Goal: Task Accomplishment & Management: Use online tool/utility

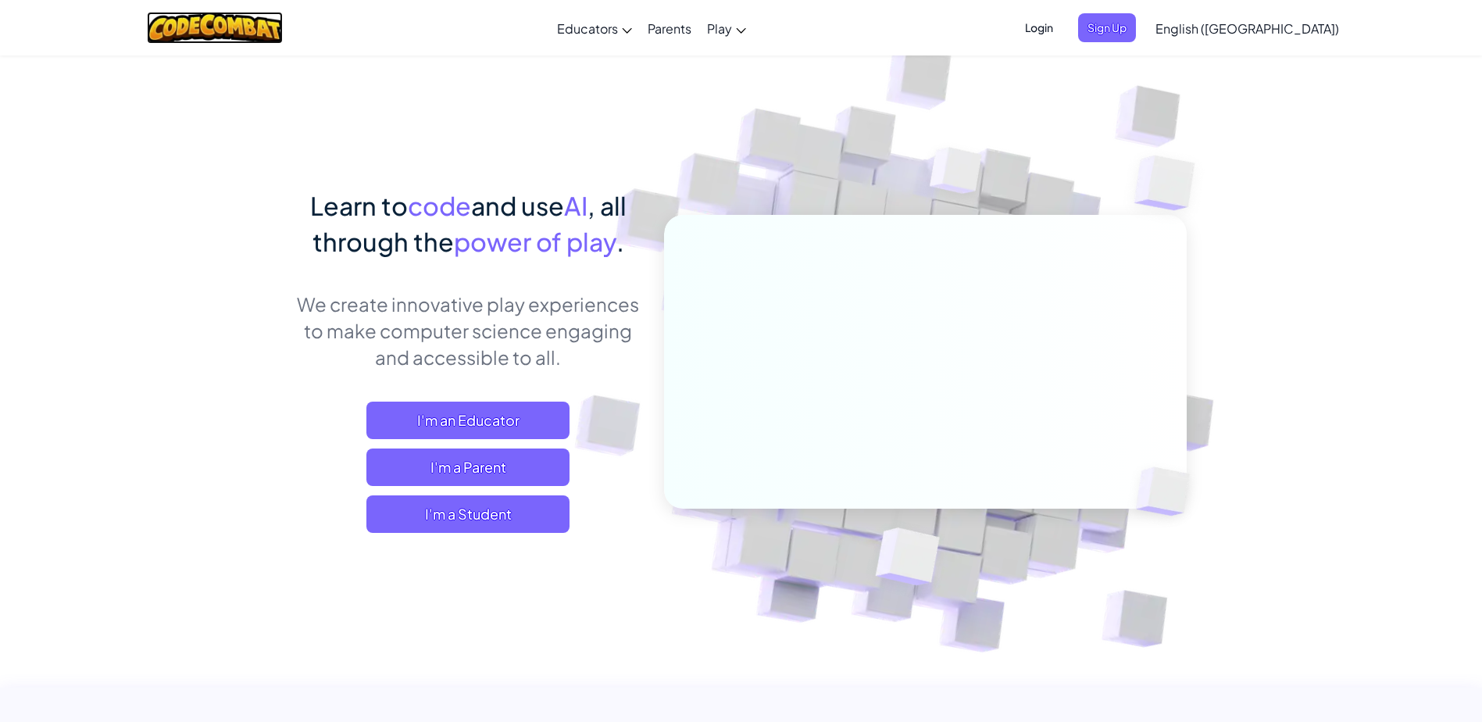
click at [241, 20] on img at bounding box center [215, 28] width 137 height 32
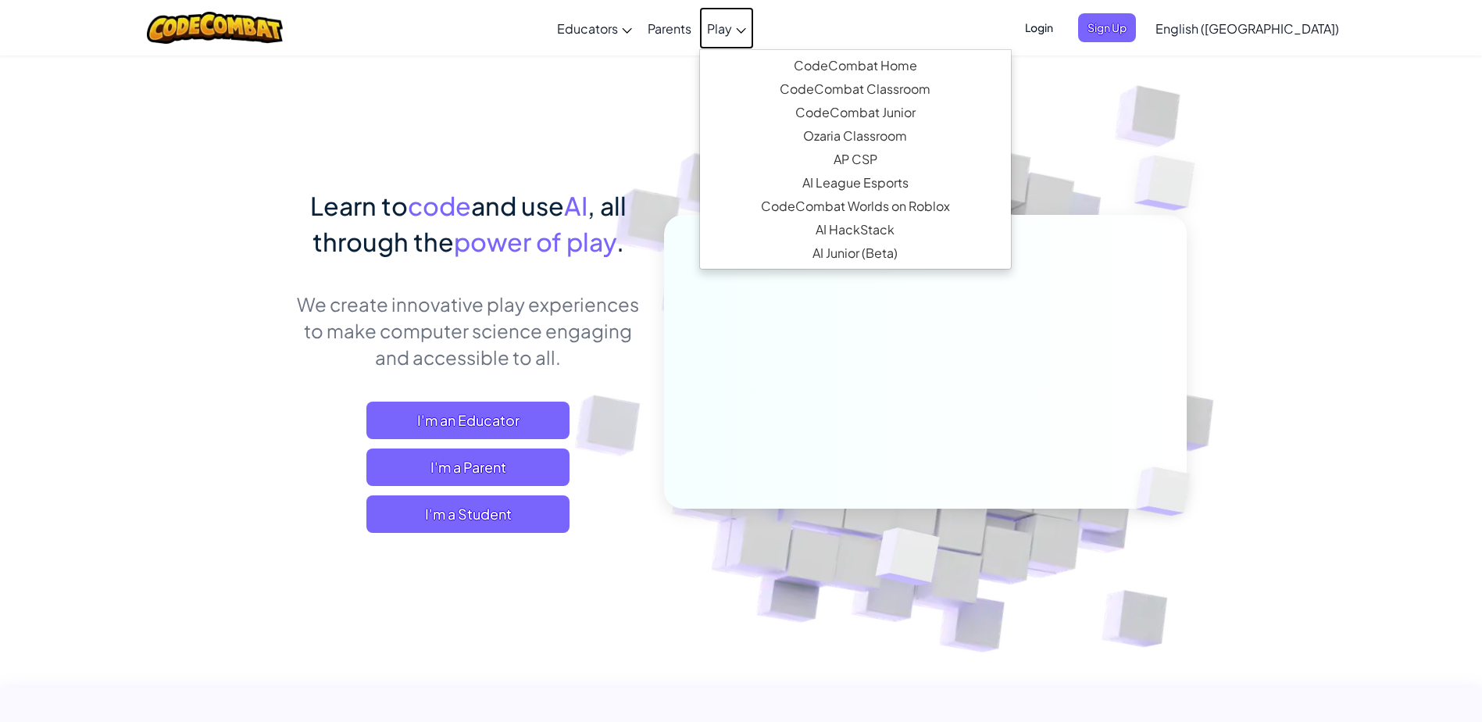
click at [746, 33] on icon at bounding box center [741, 30] width 10 height 5
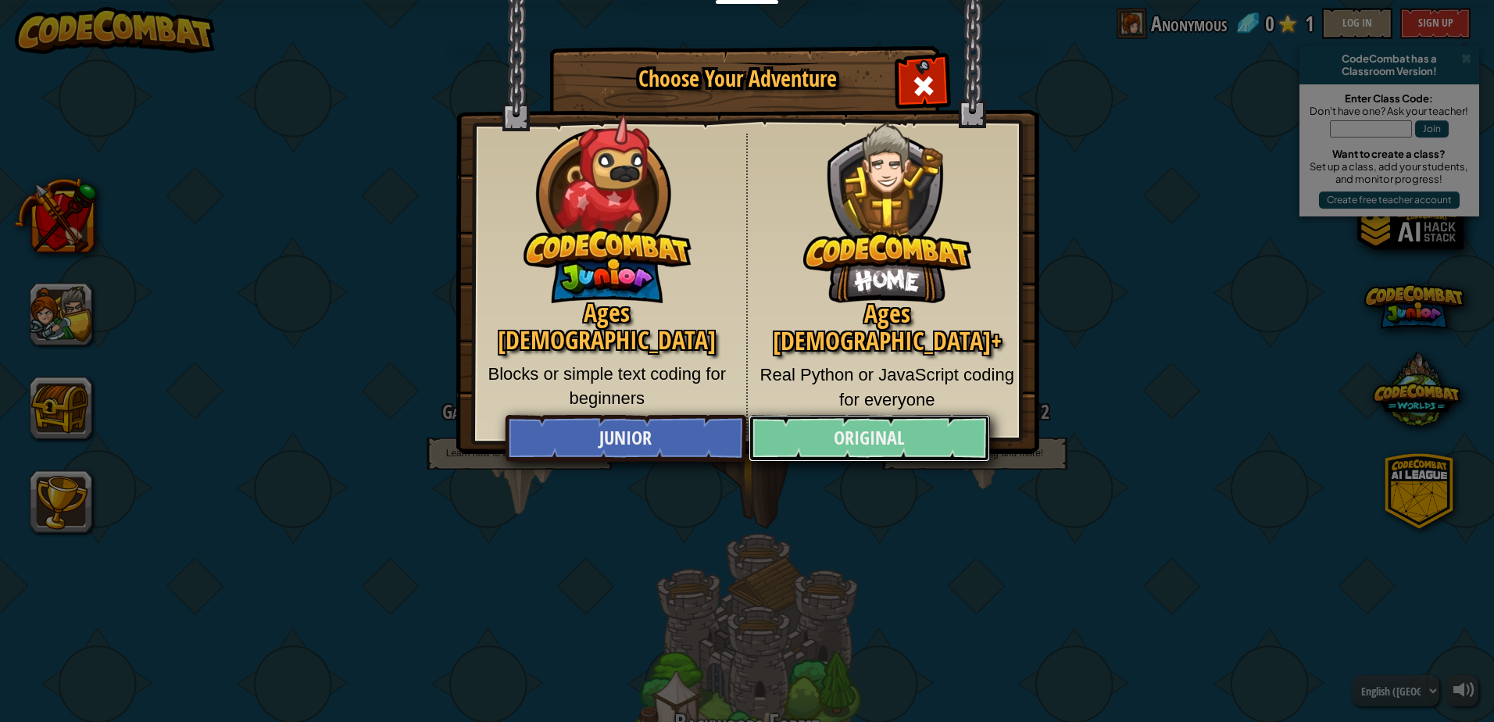
click at [919, 432] on link "Original" at bounding box center [868, 438] width 241 height 47
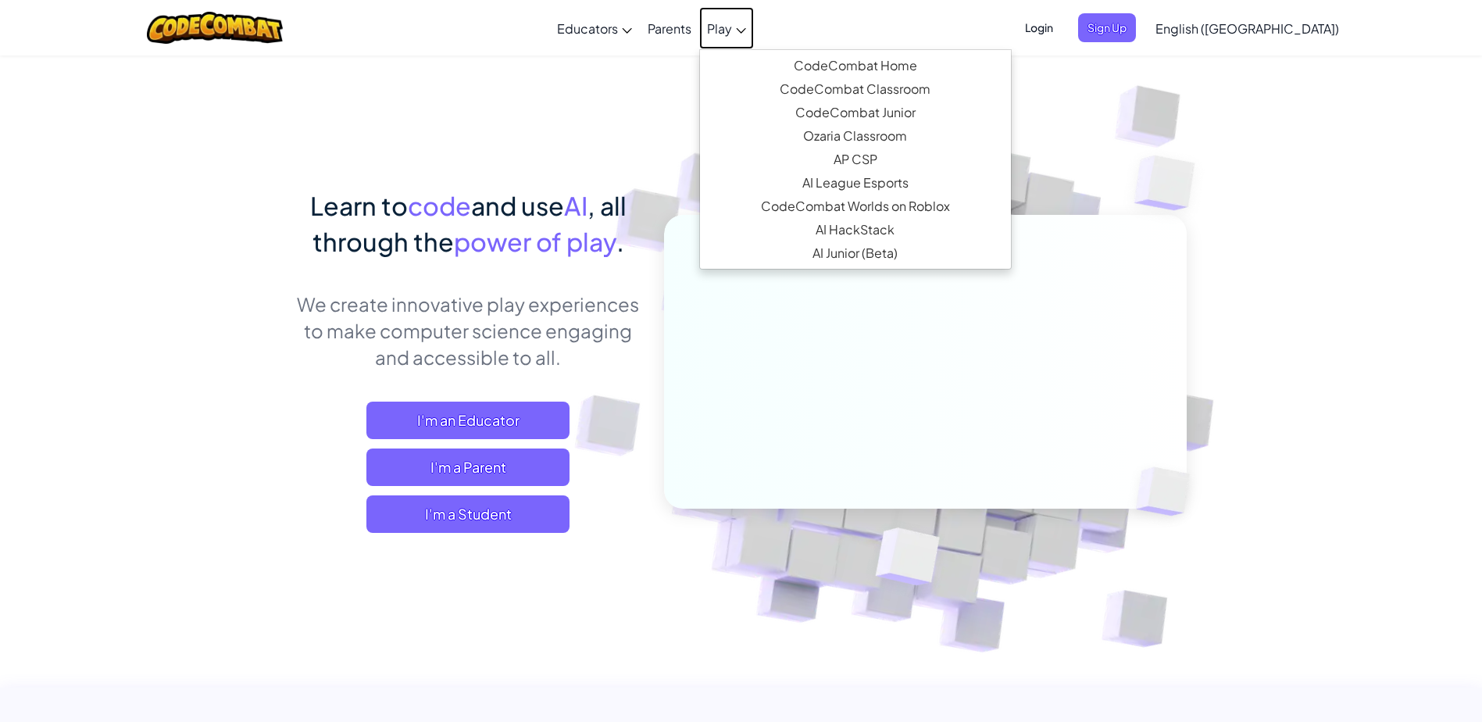
click at [732, 26] on span "Play" at bounding box center [719, 28] width 25 height 16
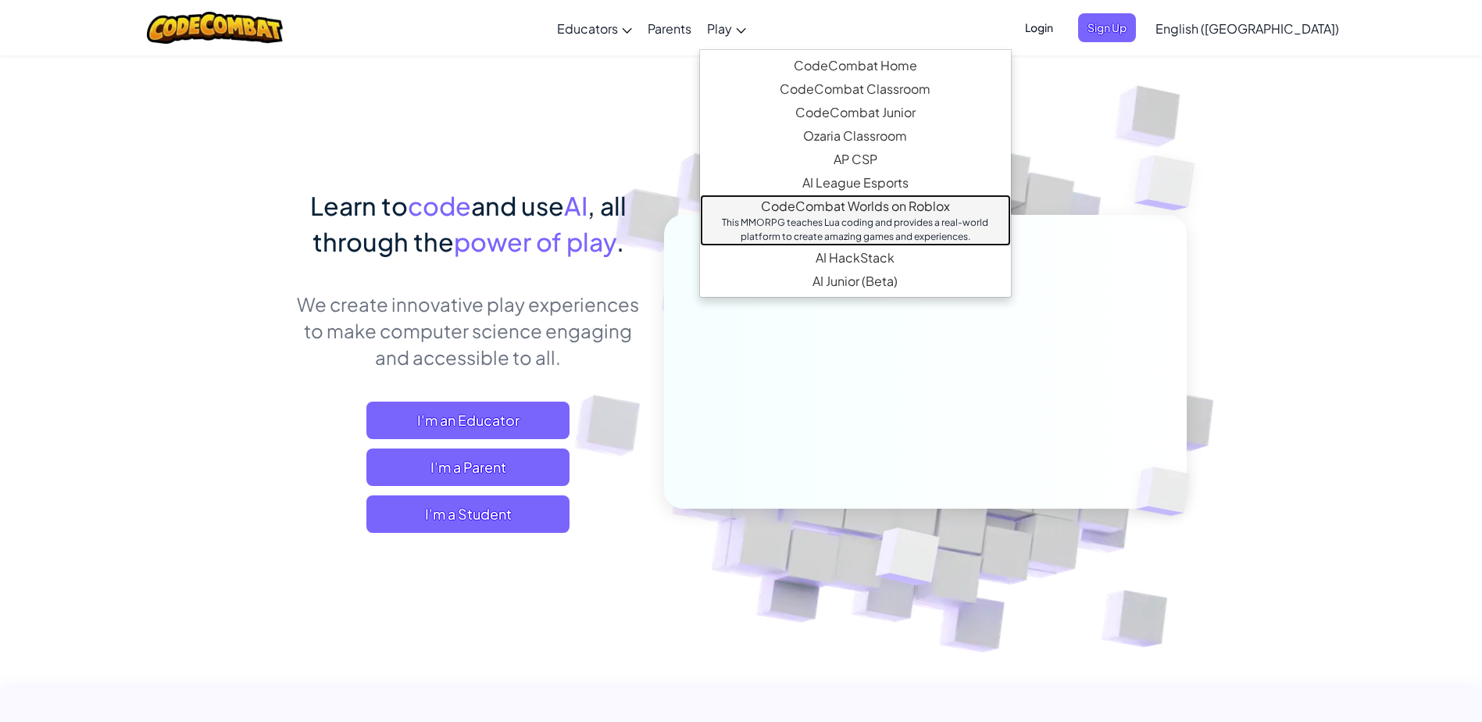
click at [995, 223] on div "This MMORPG teaches Lua coding and provides a real-world platform to create ama…" at bounding box center [856, 230] width 280 height 28
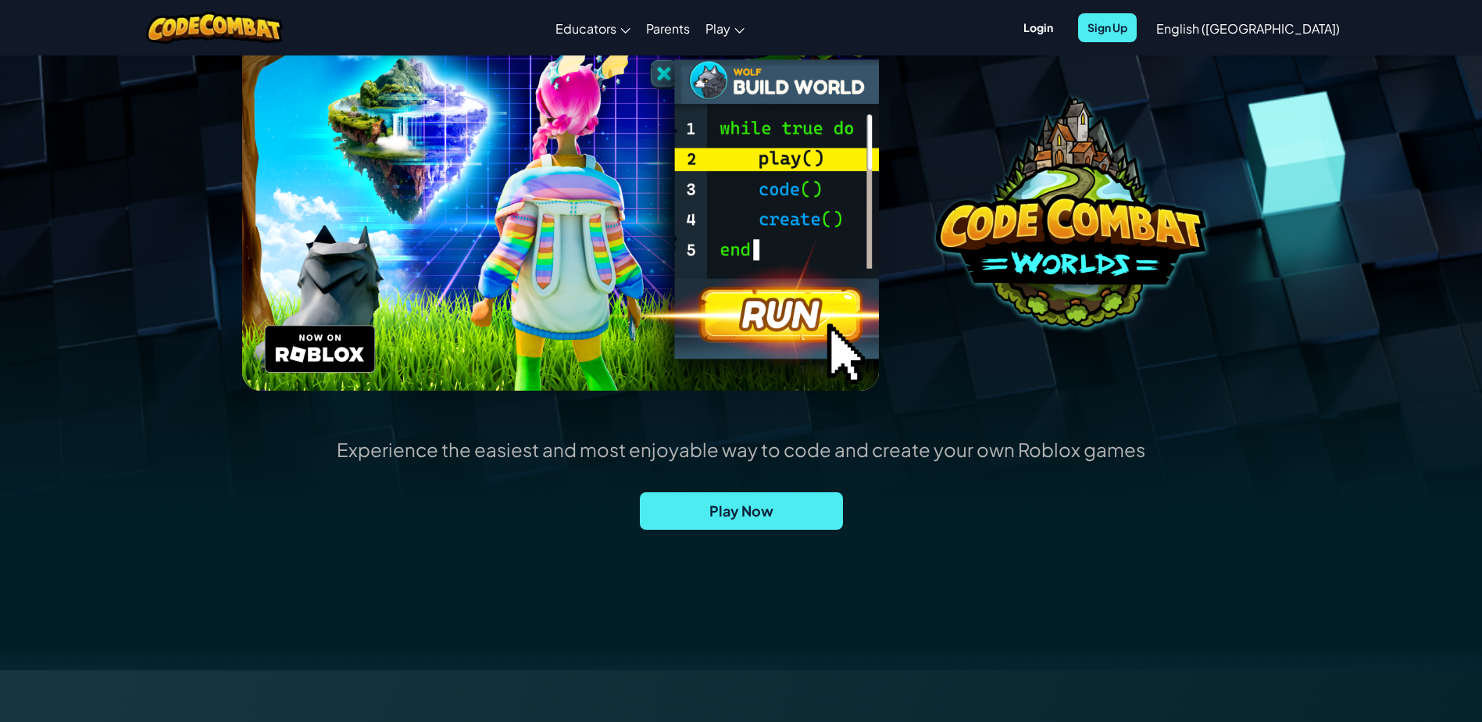
scroll to position [209, 0]
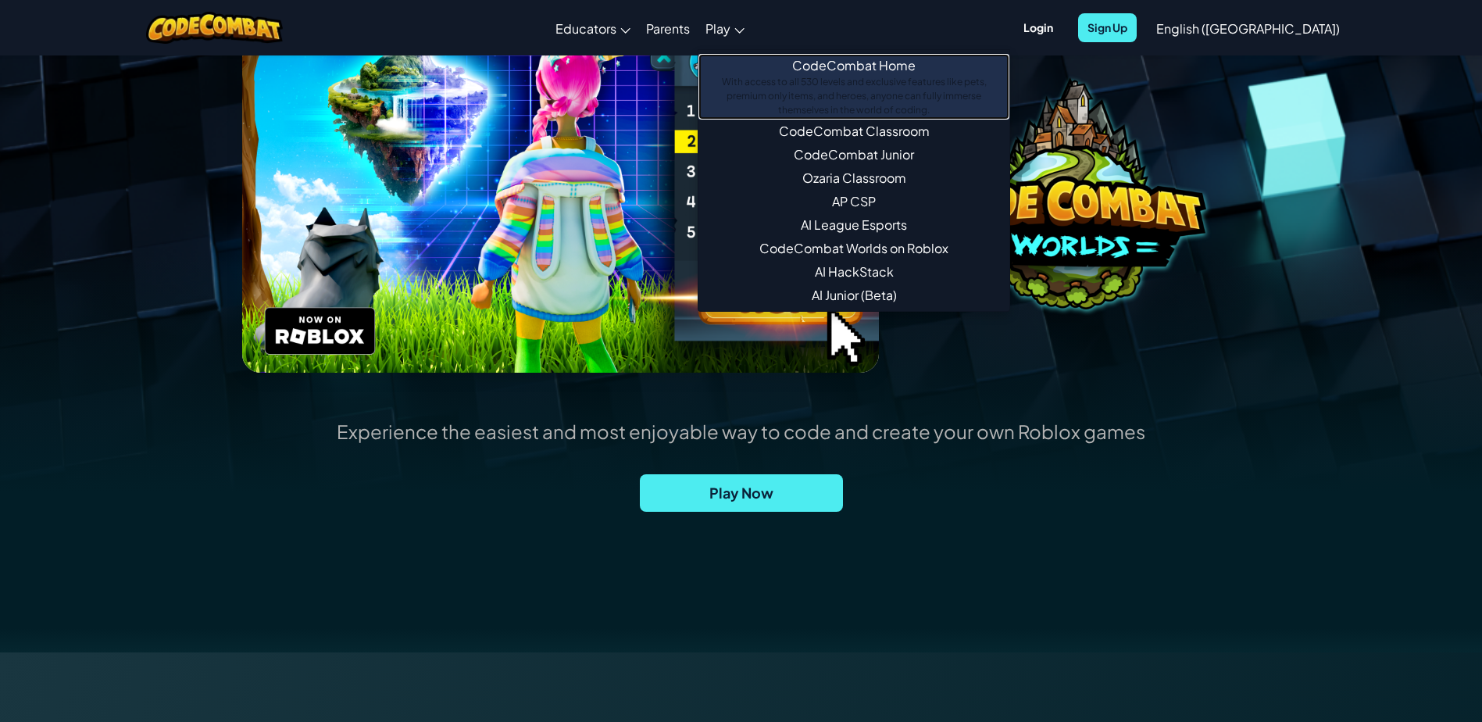
click at [913, 82] on div "With access to all 530 levels and exclusive features like pets, premium only it…" at bounding box center [854, 96] width 280 height 42
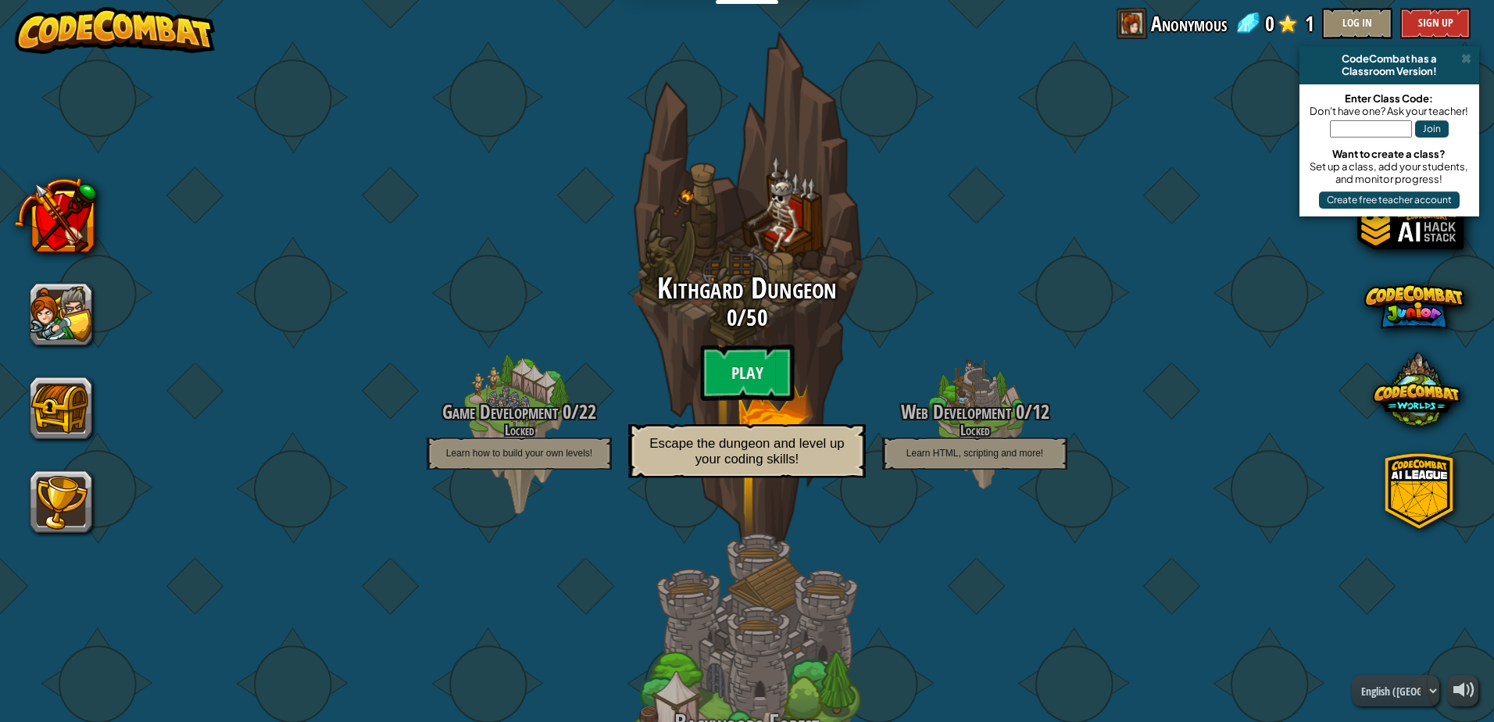
click at [784, 200] on div "Kithgard Dungeon 0 / 50 Play Escape the dungeon and level up your coding skills!" at bounding box center [746, 302] width 297 height 594
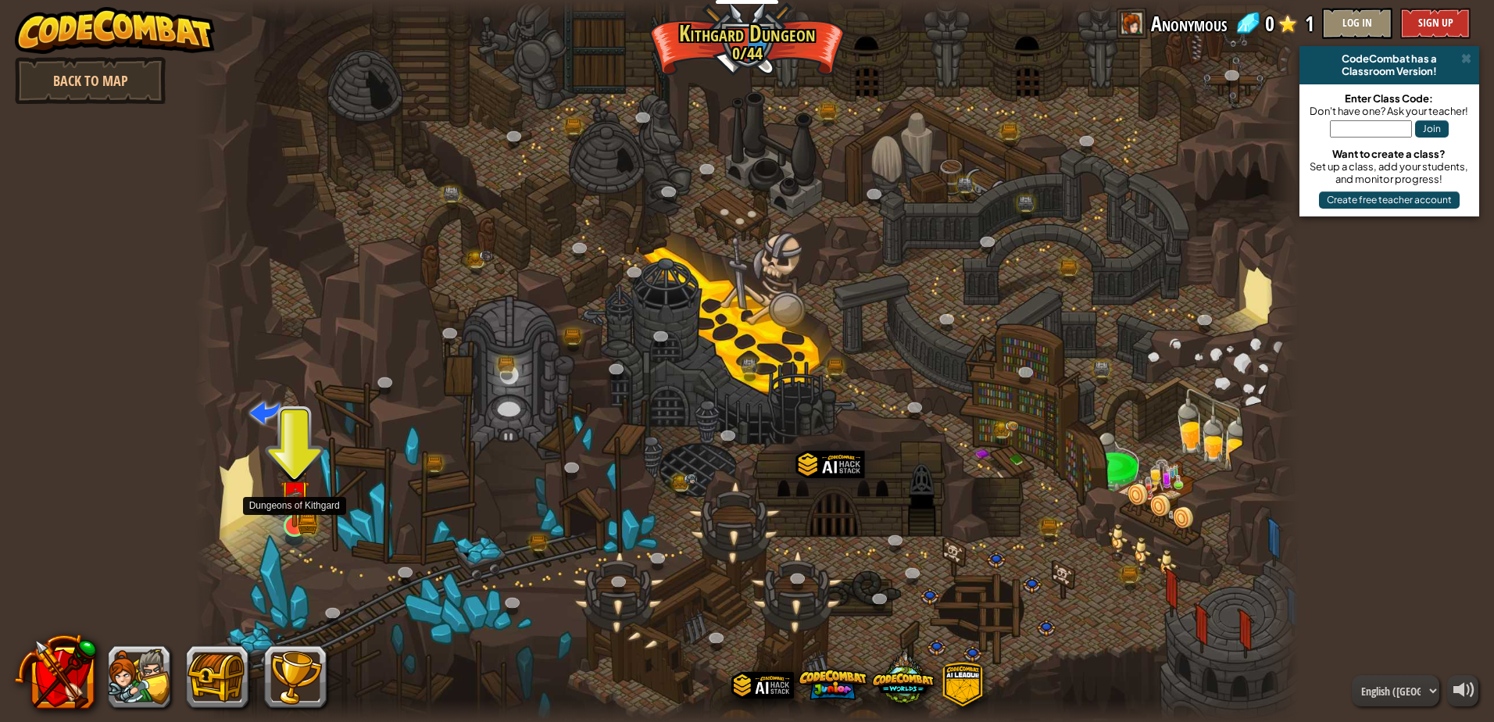
click at [292, 521] on img at bounding box center [295, 494] width 30 height 65
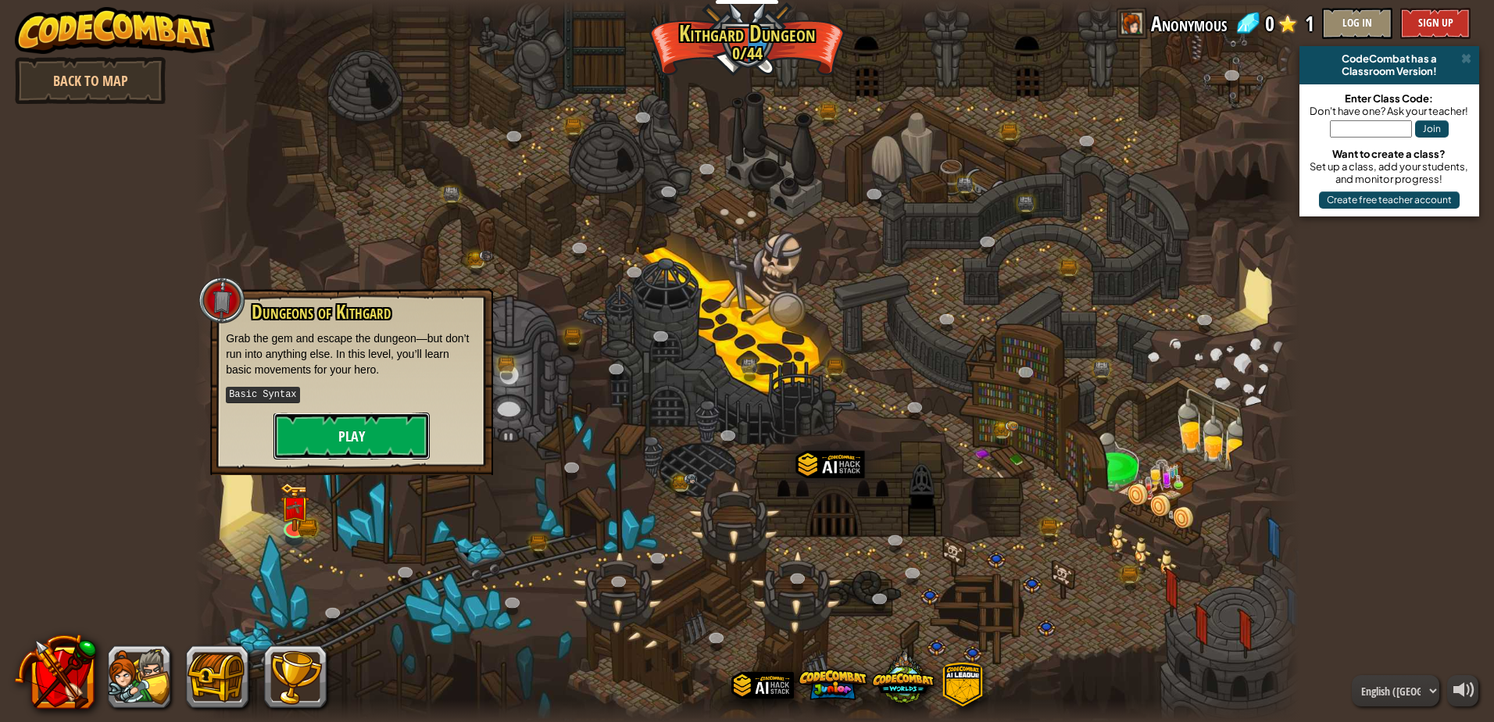
click at [362, 431] on button "Play" at bounding box center [351, 435] width 156 height 47
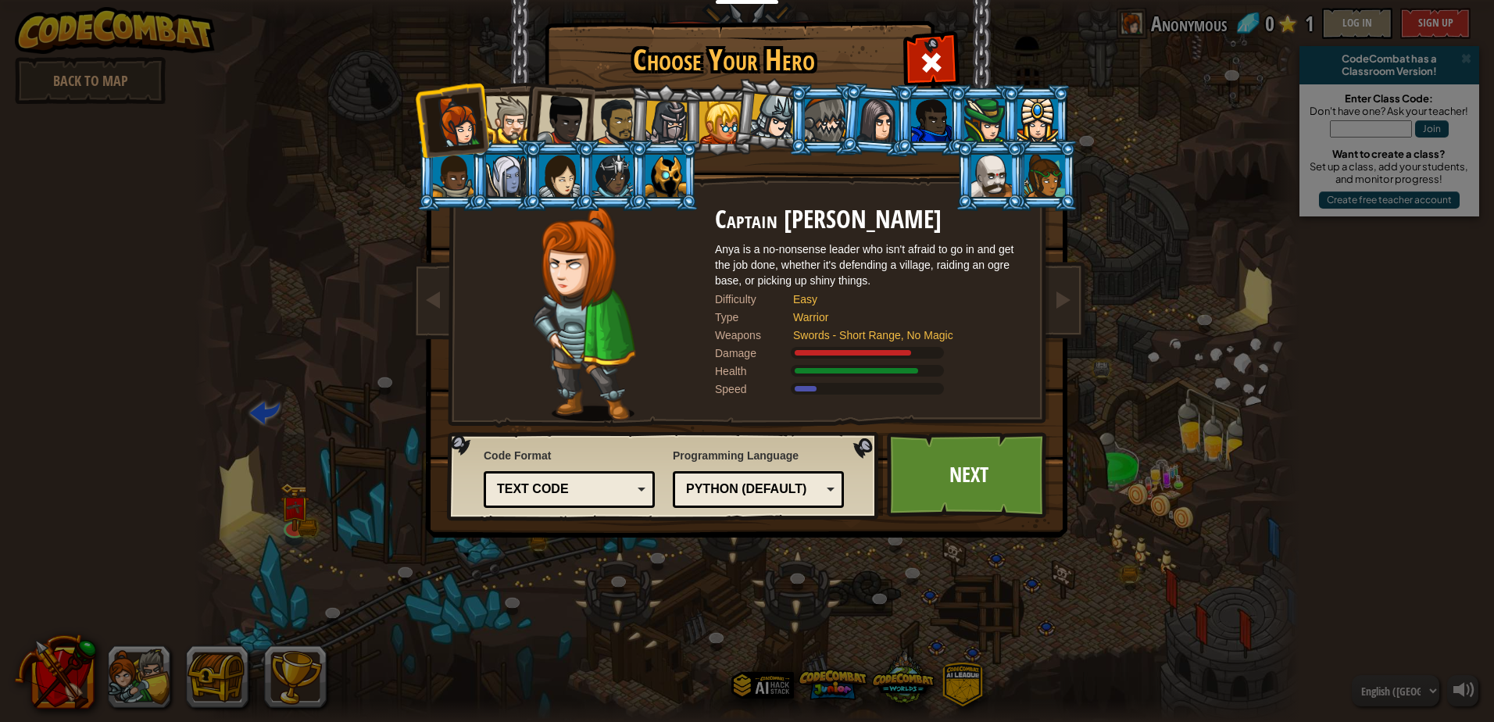
click at [630, 477] on div "Text code" at bounding box center [569, 489] width 151 height 24
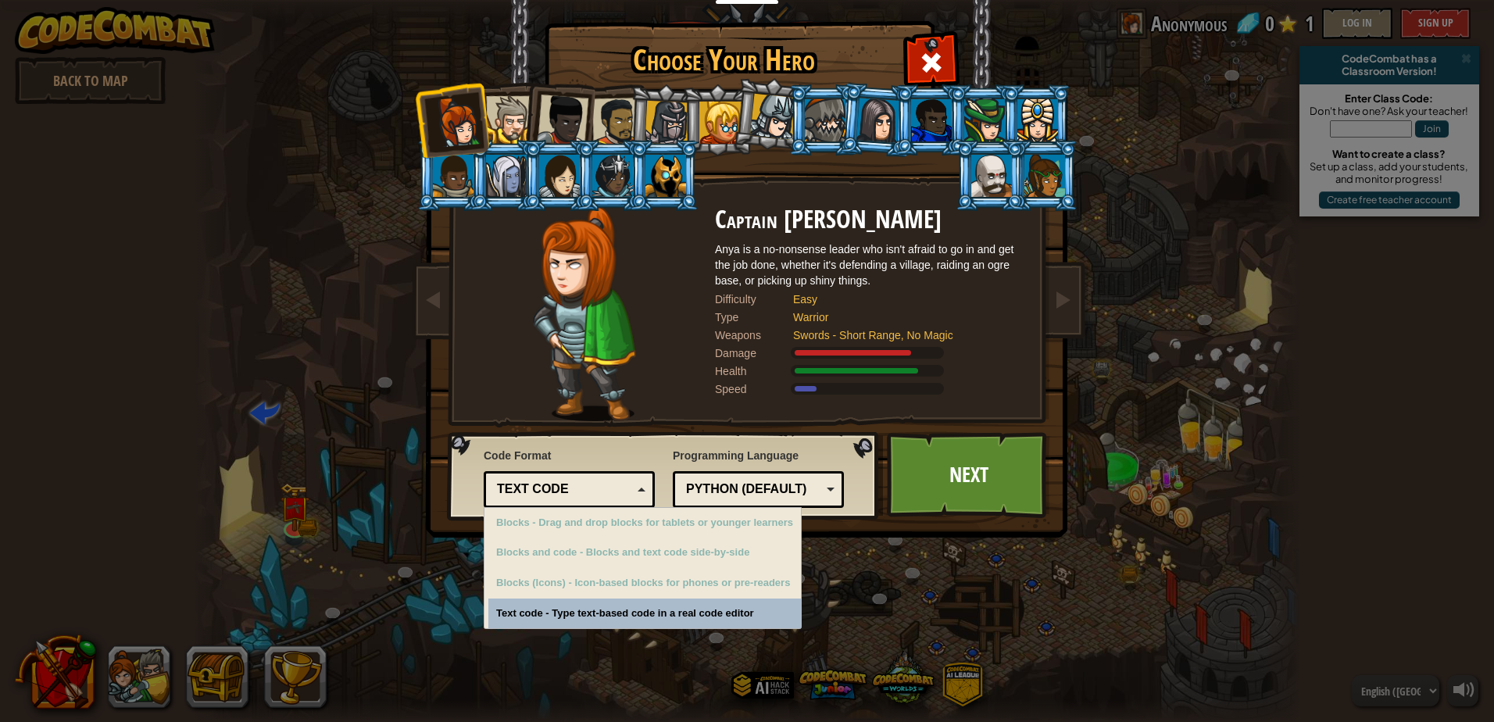
click at [635, 479] on div "Text code" at bounding box center [569, 489] width 151 height 24
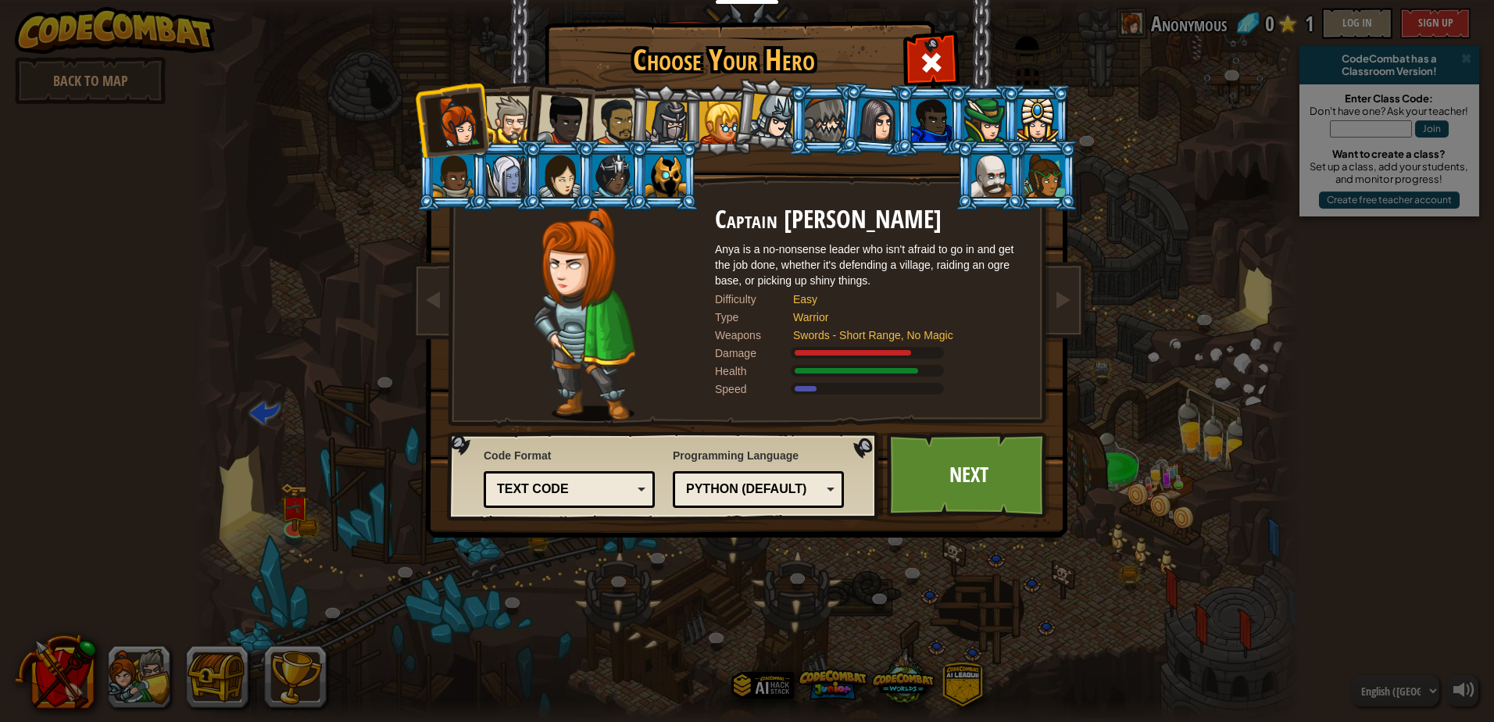
click at [725, 490] on div "Python (Default)" at bounding box center [753, 489] width 135 height 18
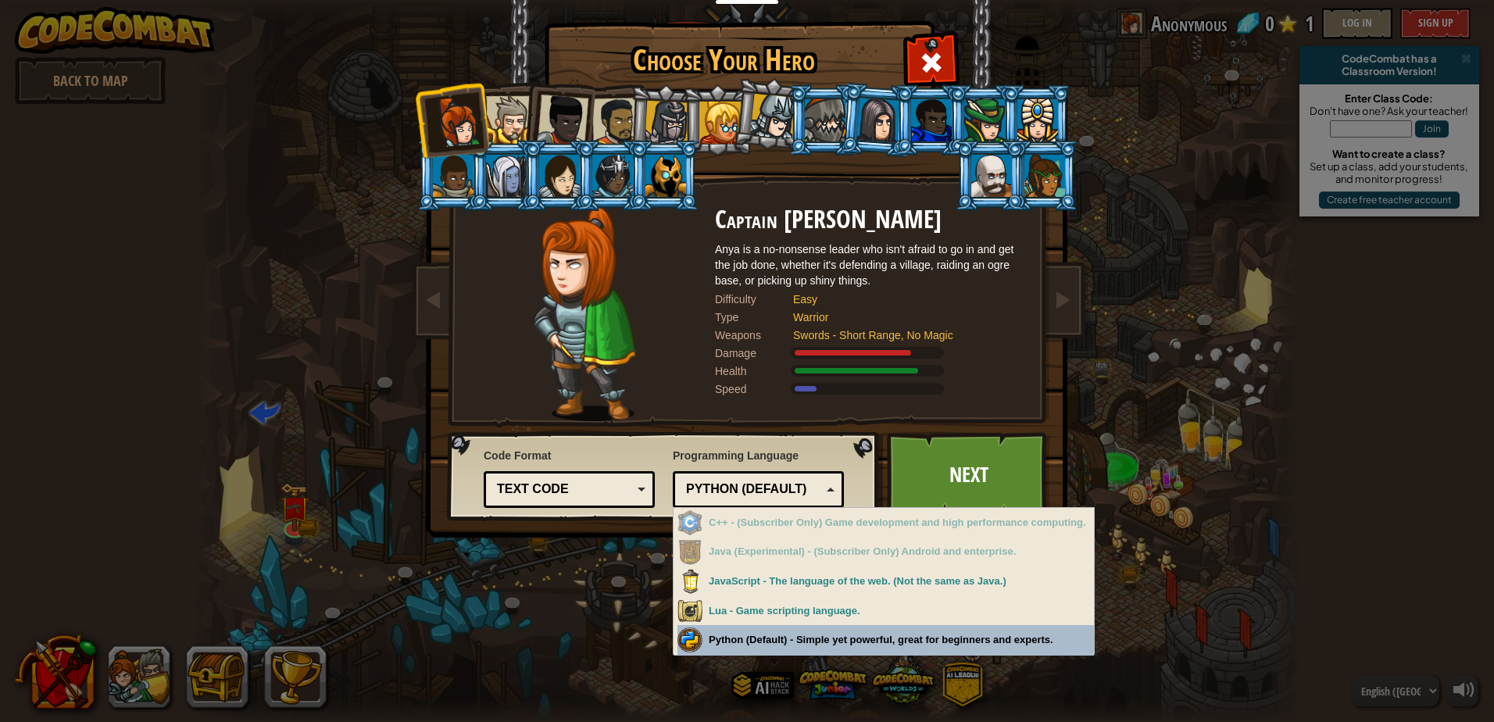
click at [784, 632] on div "Choose Your Hero 0 Captain [PERSON_NAME] is a no-nonsense leader who isn't afra…" at bounding box center [747, 361] width 1494 height 722
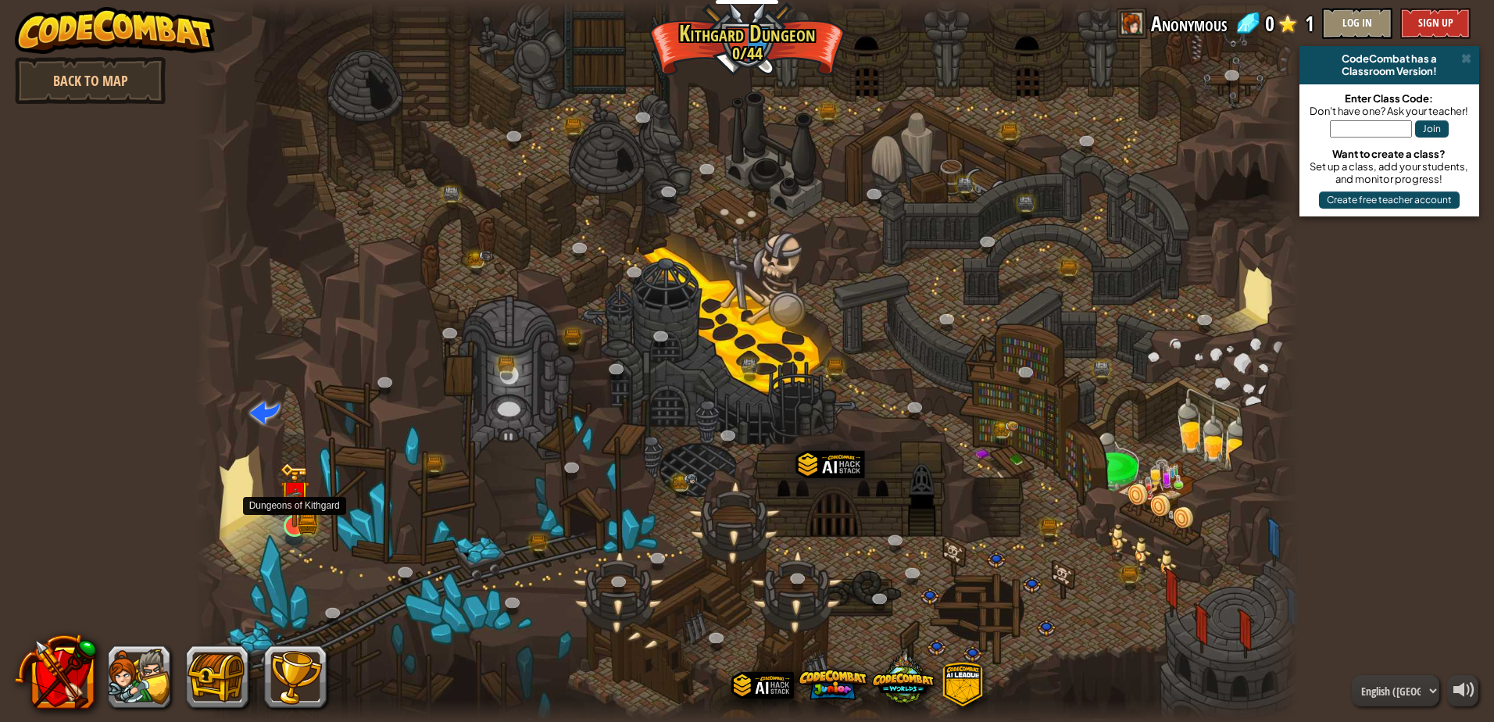
click at [287, 512] on img at bounding box center [295, 494] width 30 height 65
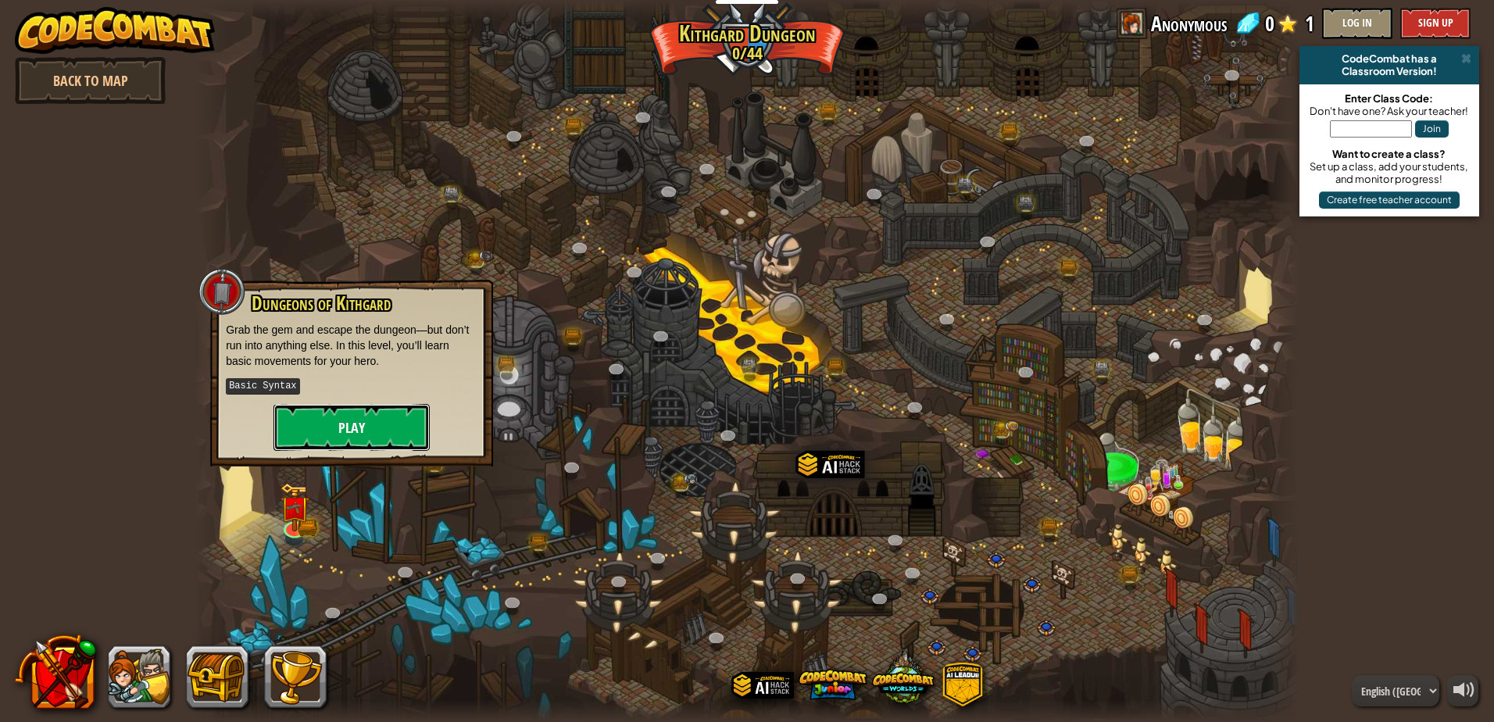
click at [370, 437] on button "Play" at bounding box center [351, 427] width 156 height 47
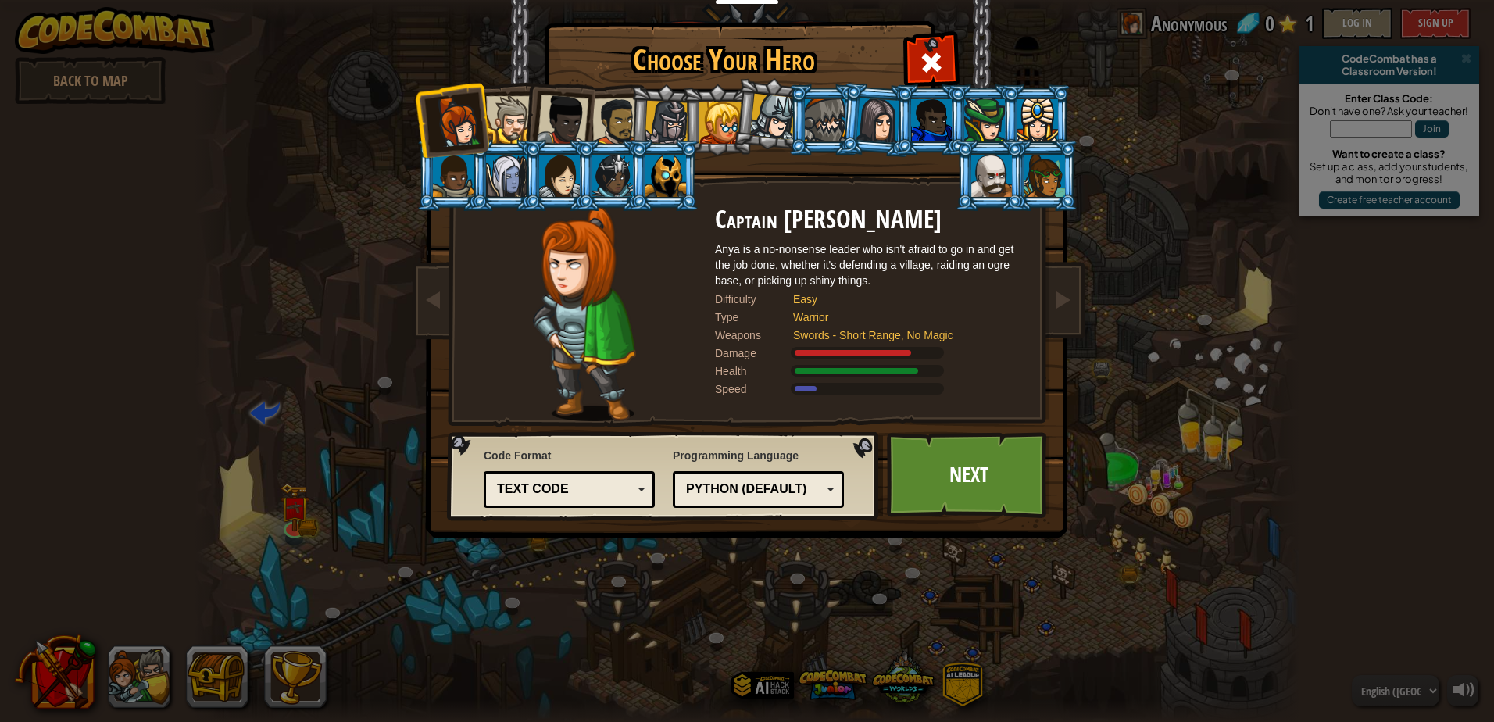
drag, startPoint x: 671, startPoint y: 187, endPoint x: 730, endPoint y: 227, distance: 71.1
click at [671, 187] on div at bounding box center [665, 176] width 41 height 42
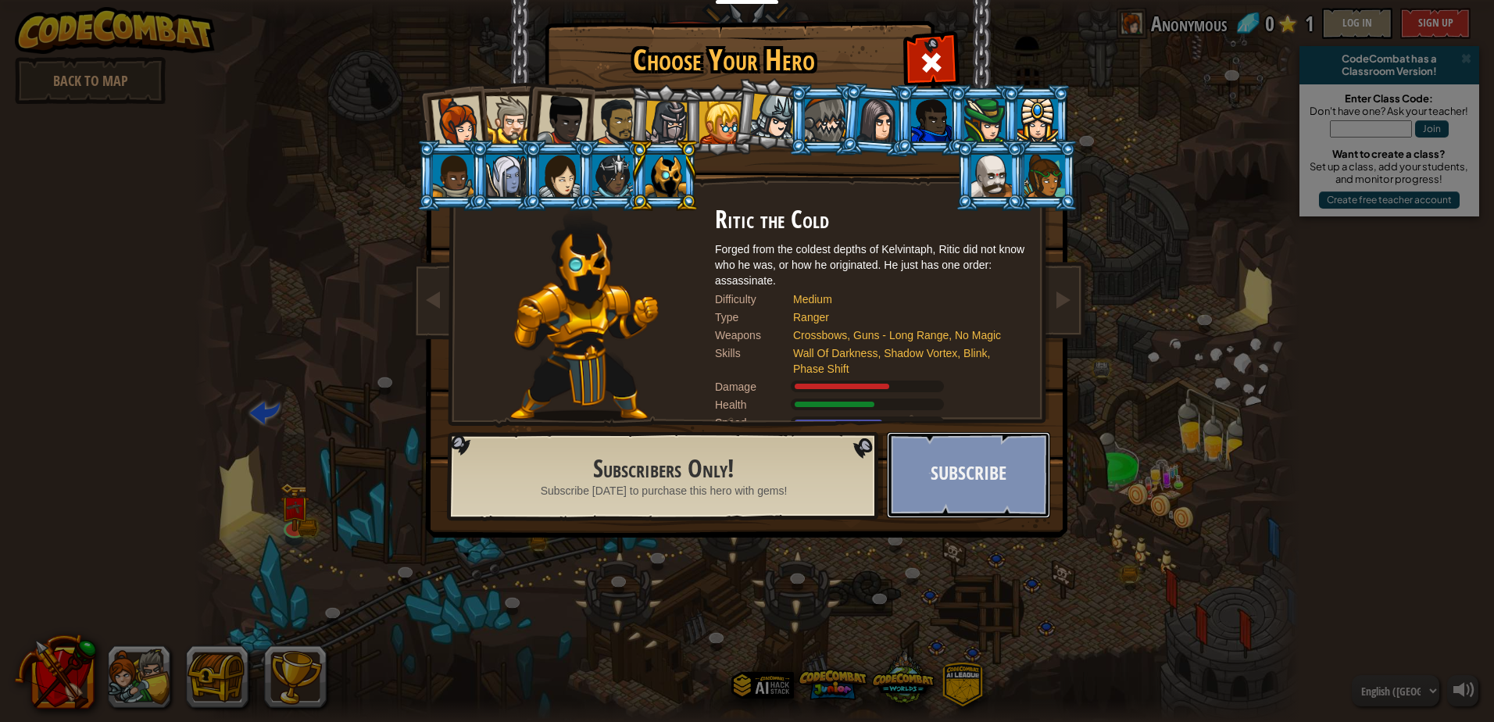
click at [970, 481] on button "Subscribe" at bounding box center [968, 475] width 163 height 86
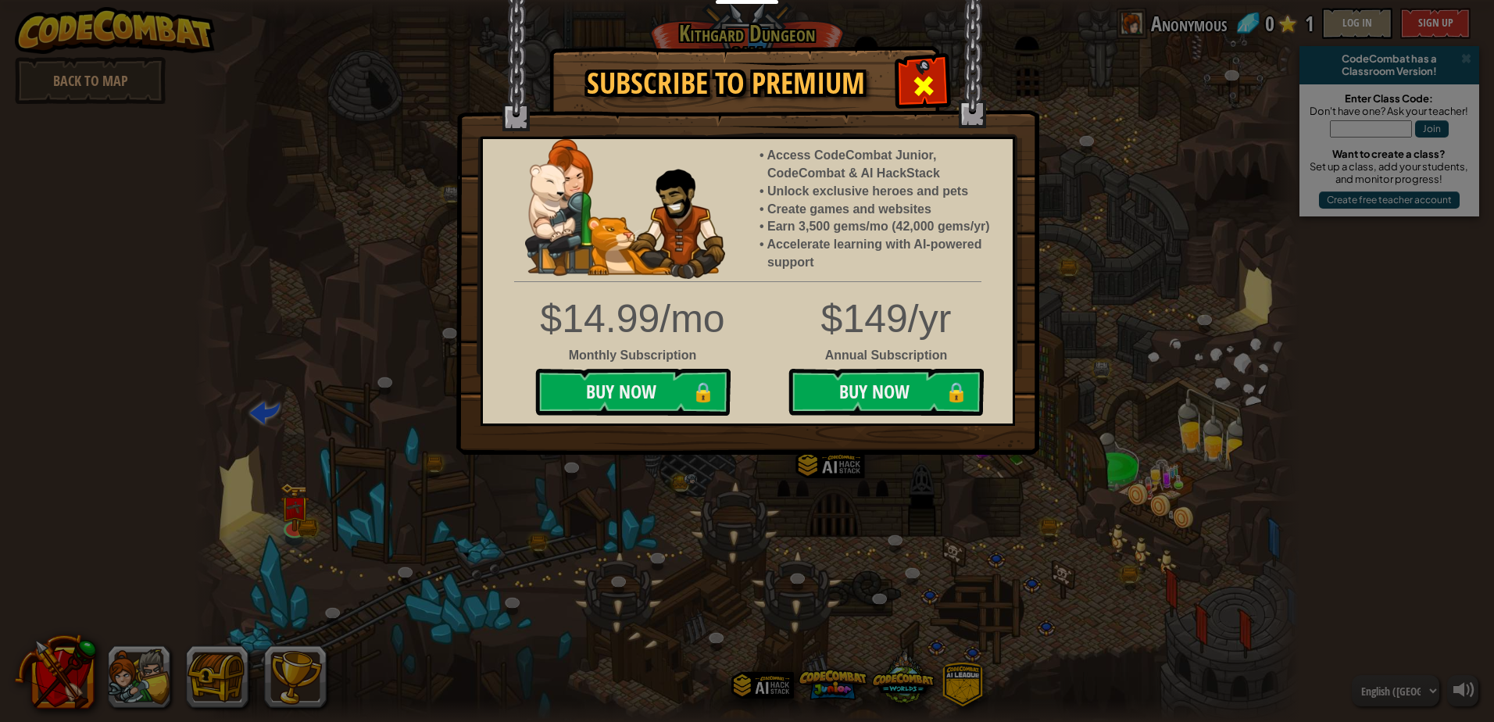
click at [921, 78] on span at bounding box center [923, 85] width 25 height 25
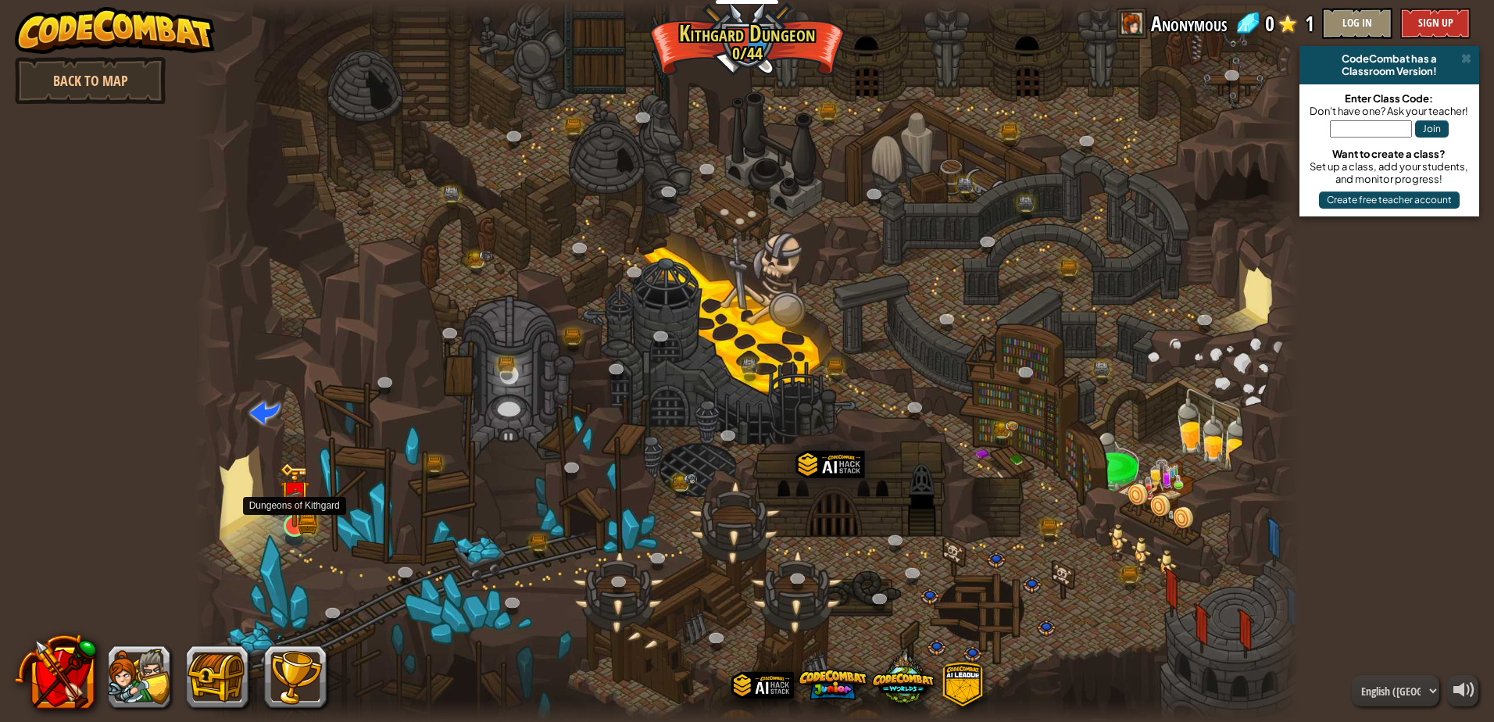
click at [299, 502] on img at bounding box center [294, 495] width 17 height 17
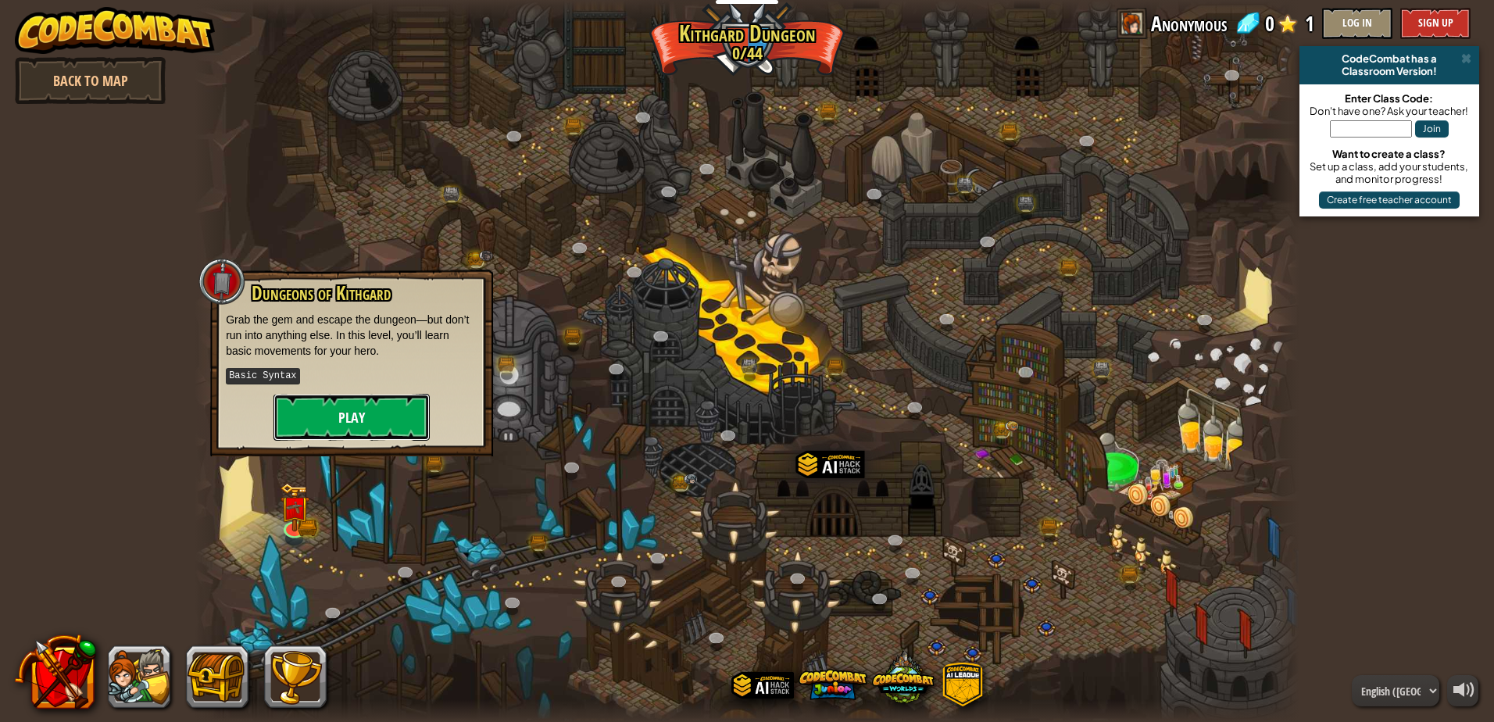
click at [354, 428] on button "Play" at bounding box center [351, 417] width 156 height 47
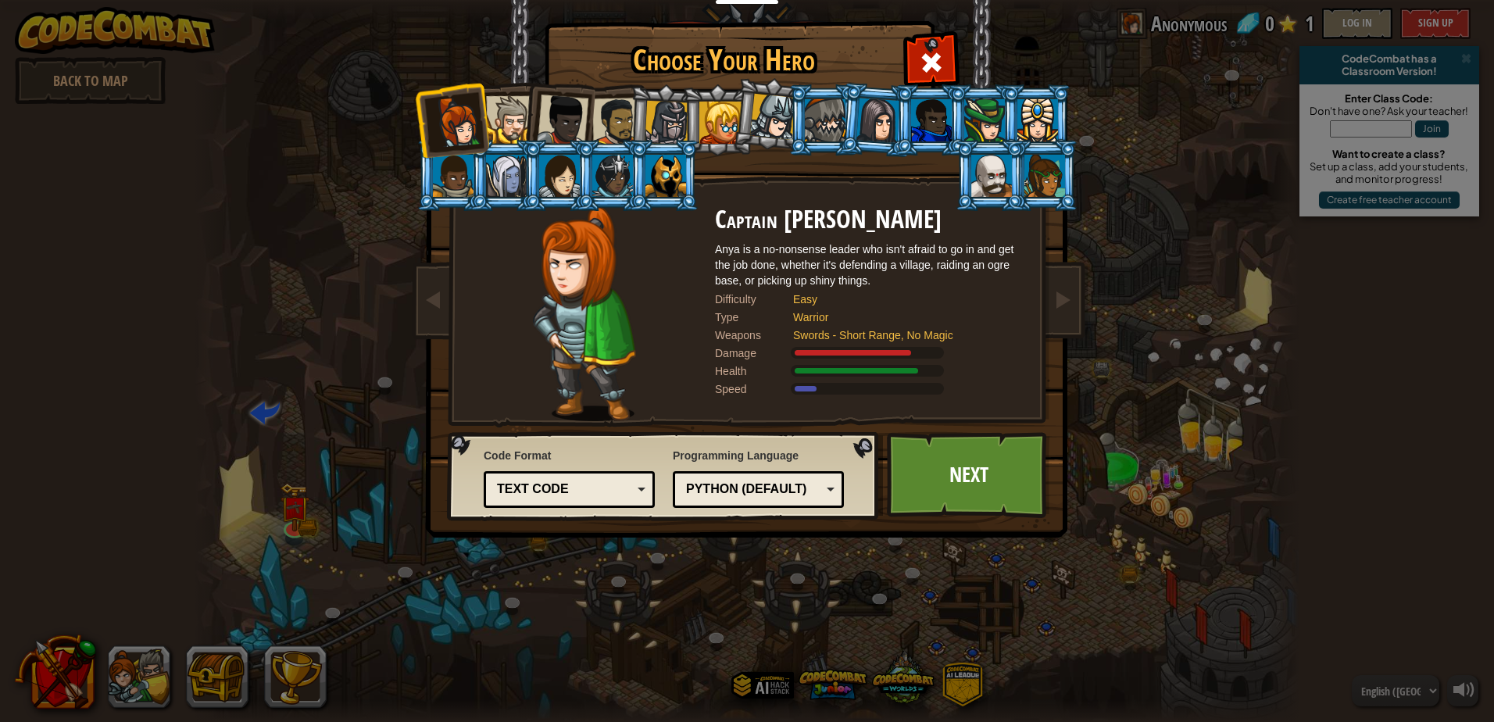
click at [513, 130] on div at bounding box center [510, 120] width 48 height 48
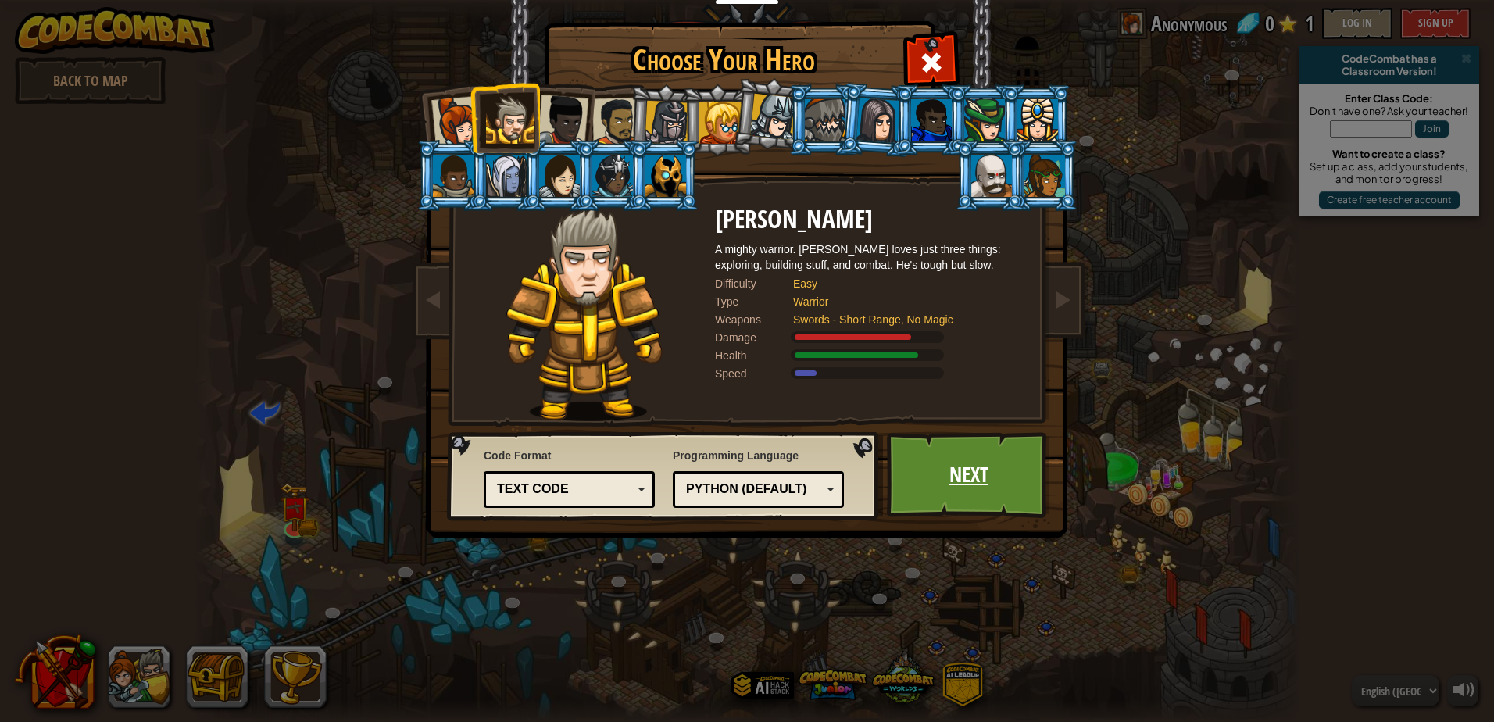
click at [973, 505] on link "Next" at bounding box center [968, 475] width 163 height 86
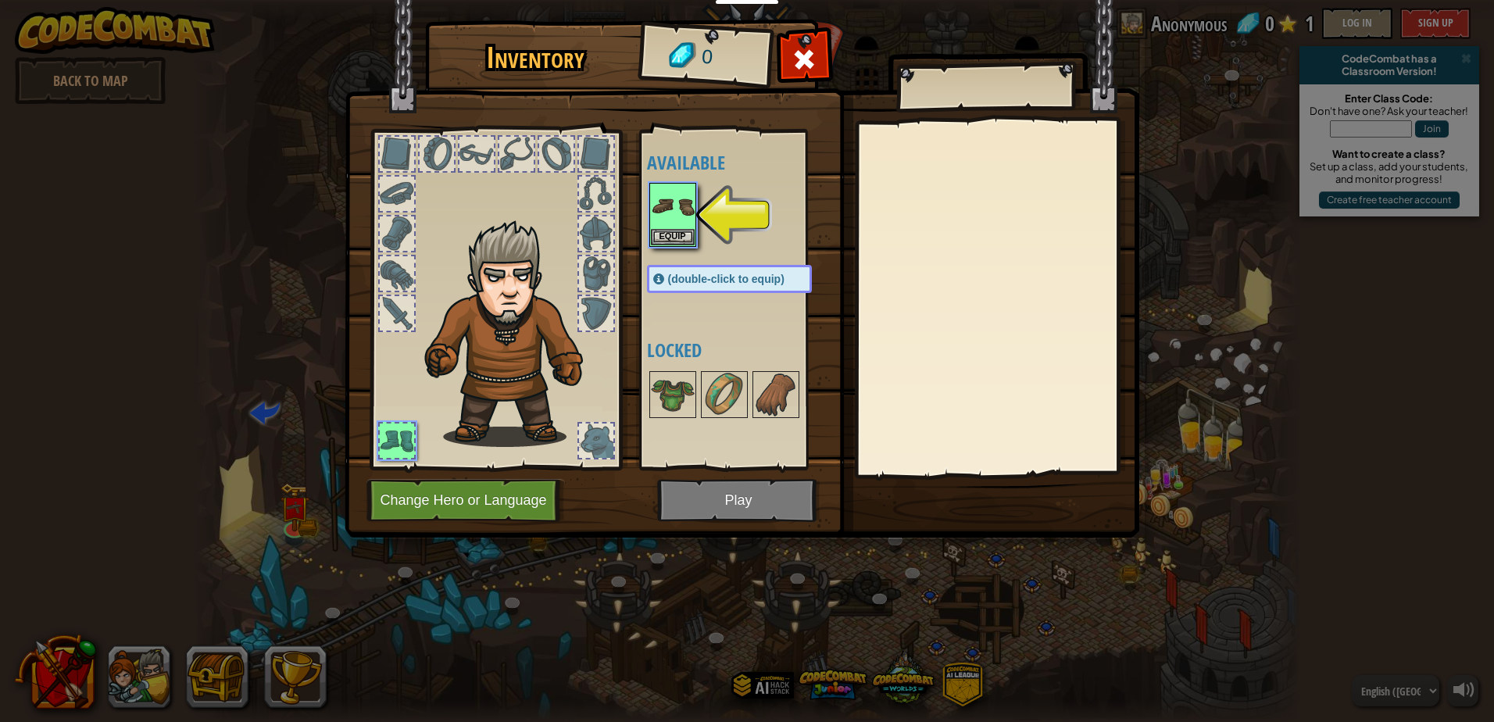
click at [756, 508] on img at bounding box center [742, 253] width 794 height 567
click at [678, 223] on img at bounding box center [673, 206] width 44 height 44
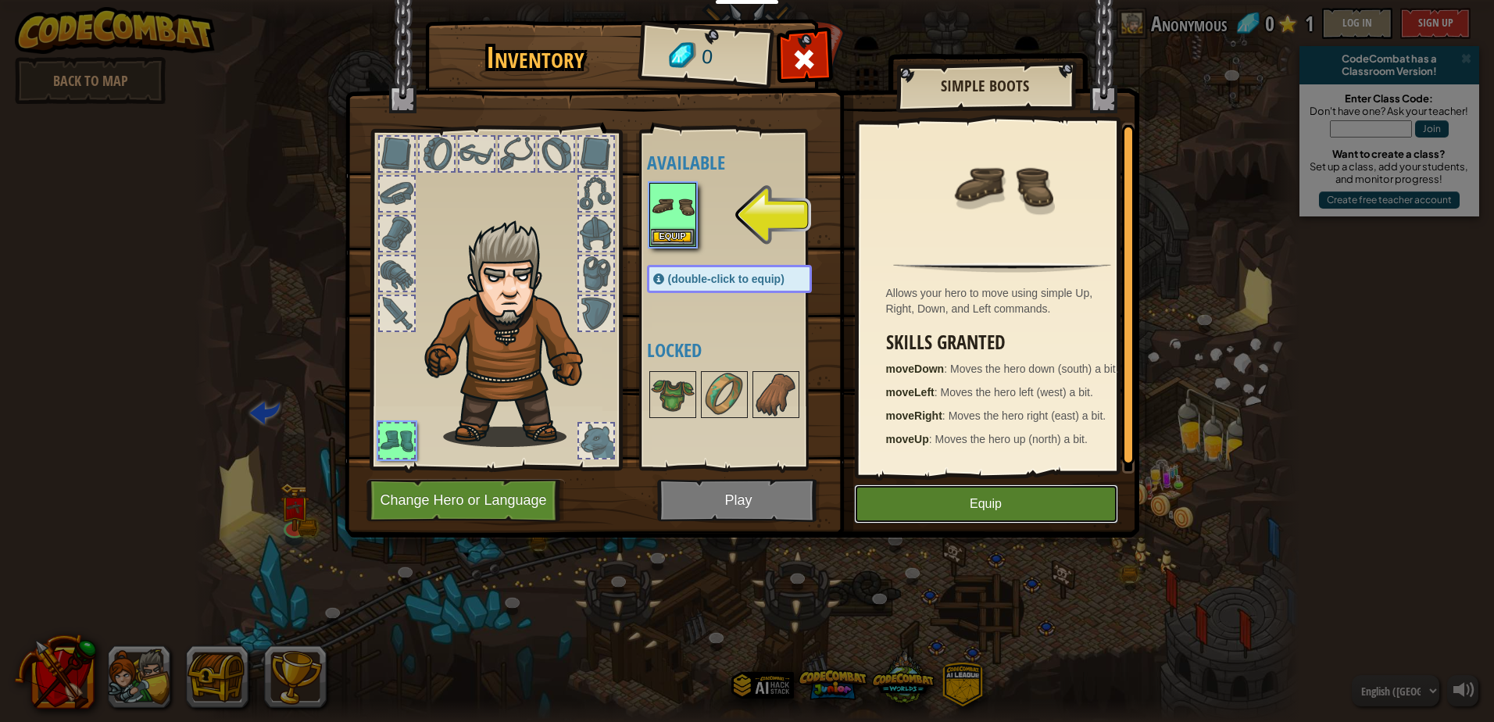
click at [959, 497] on button "Equip" at bounding box center [986, 503] width 264 height 39
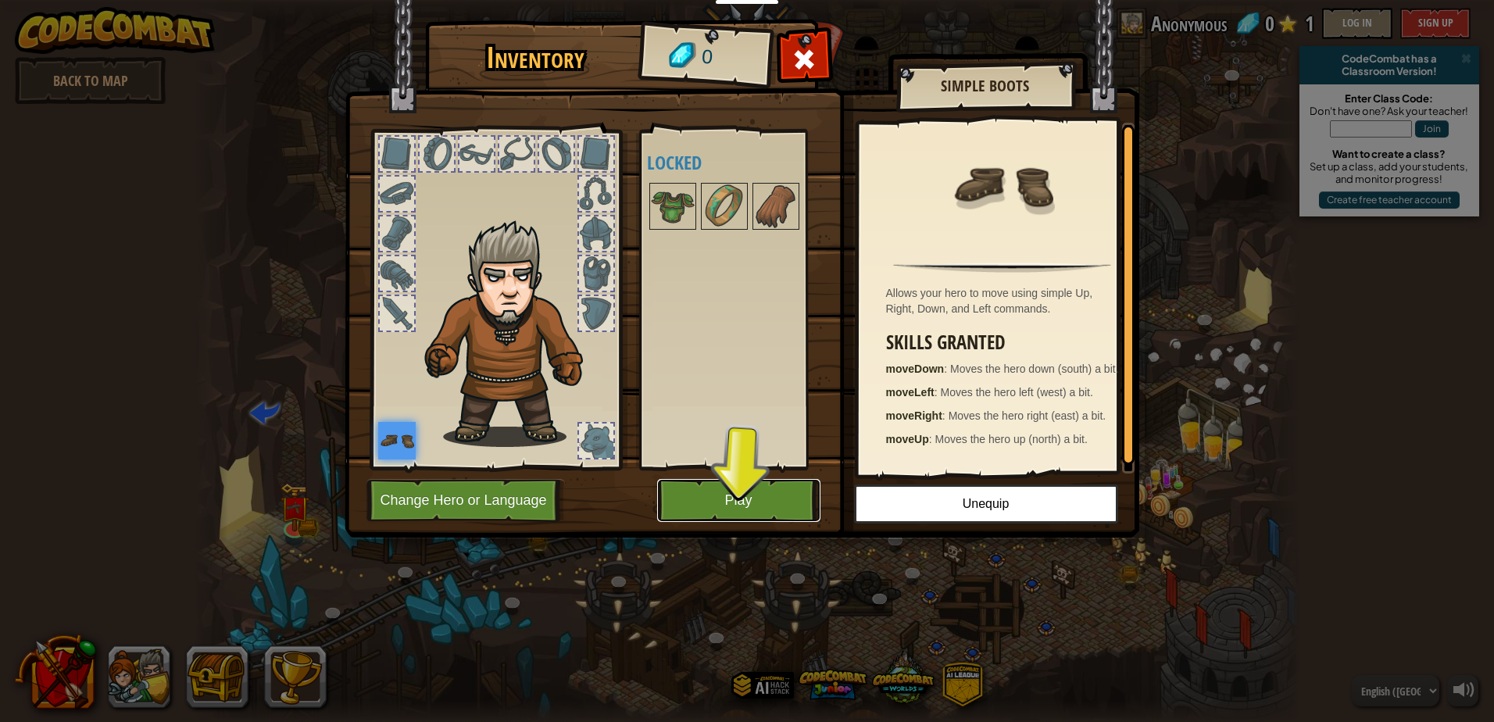
click at [786, 501] on button "Play" at bounding box center [738, 500] width 163 height 43
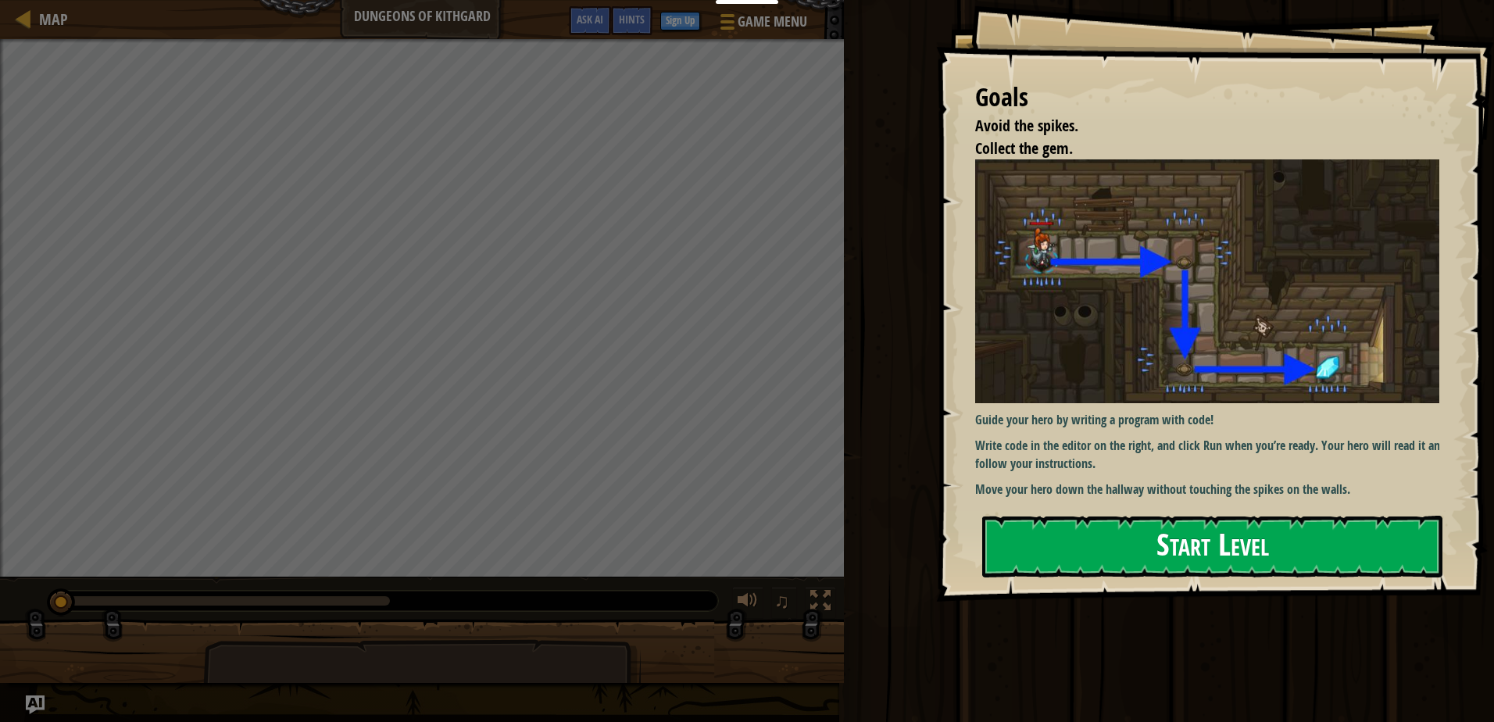
click at [1169, 298] on img at bounding box center [1213, 281] width 476 height 244
click at [1146, 545] on button "Start Level" at bounding box center [1212, 547] width 460 height 62
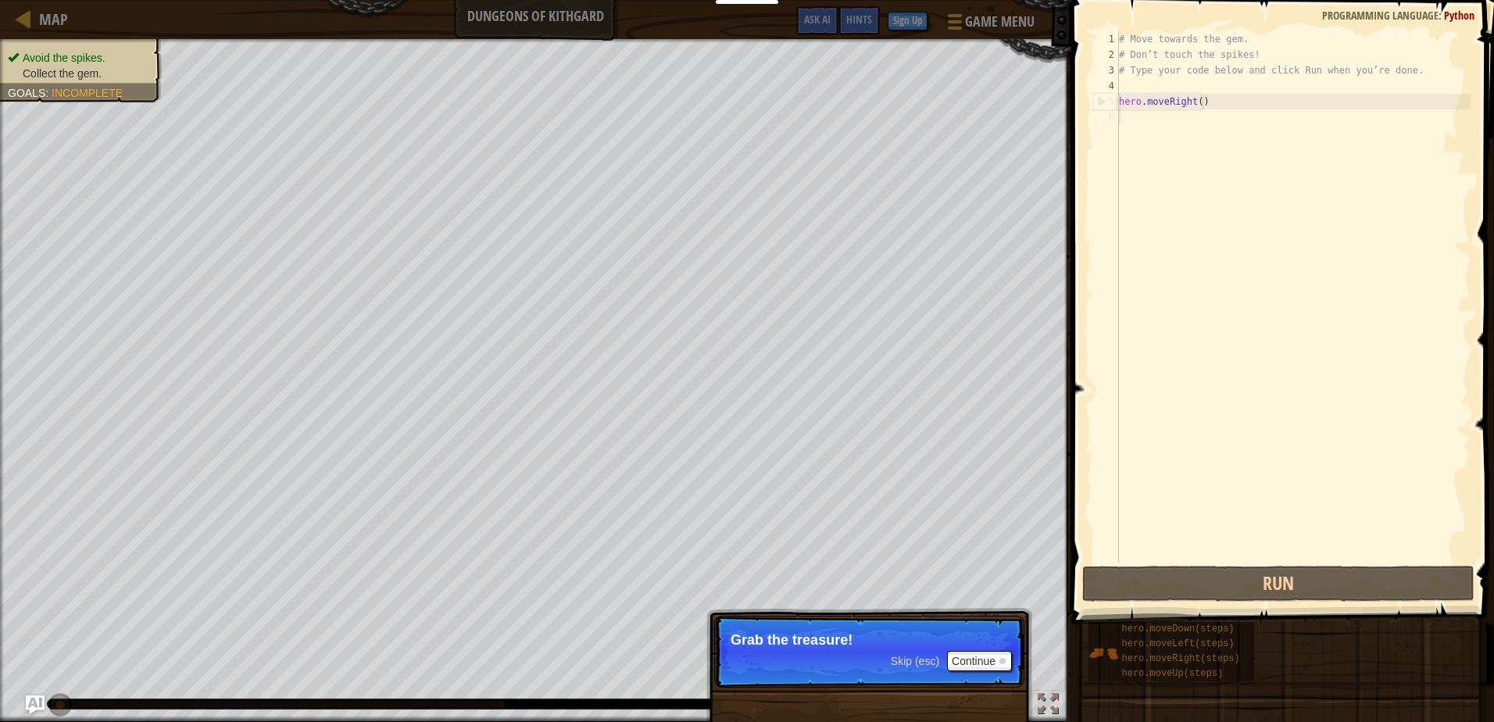
click at [1256, 258] on div "# Move towards the gem. # Don’t touch the spikes! # Type your code below and cl…" at bounding box center [1293, 312] width 355 height 562
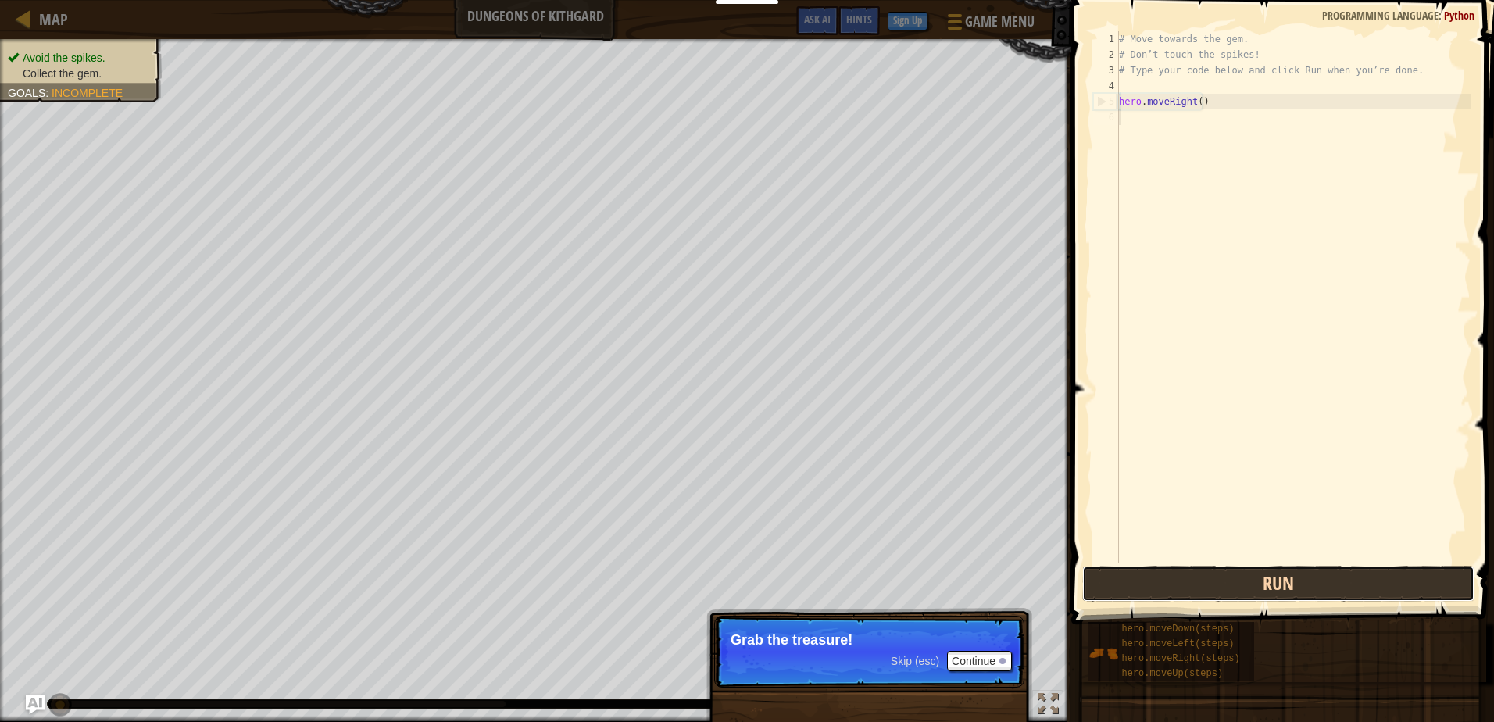
click at [1263, 595] on button "Run" at bounding box center [1277, 584] width 391 height 36
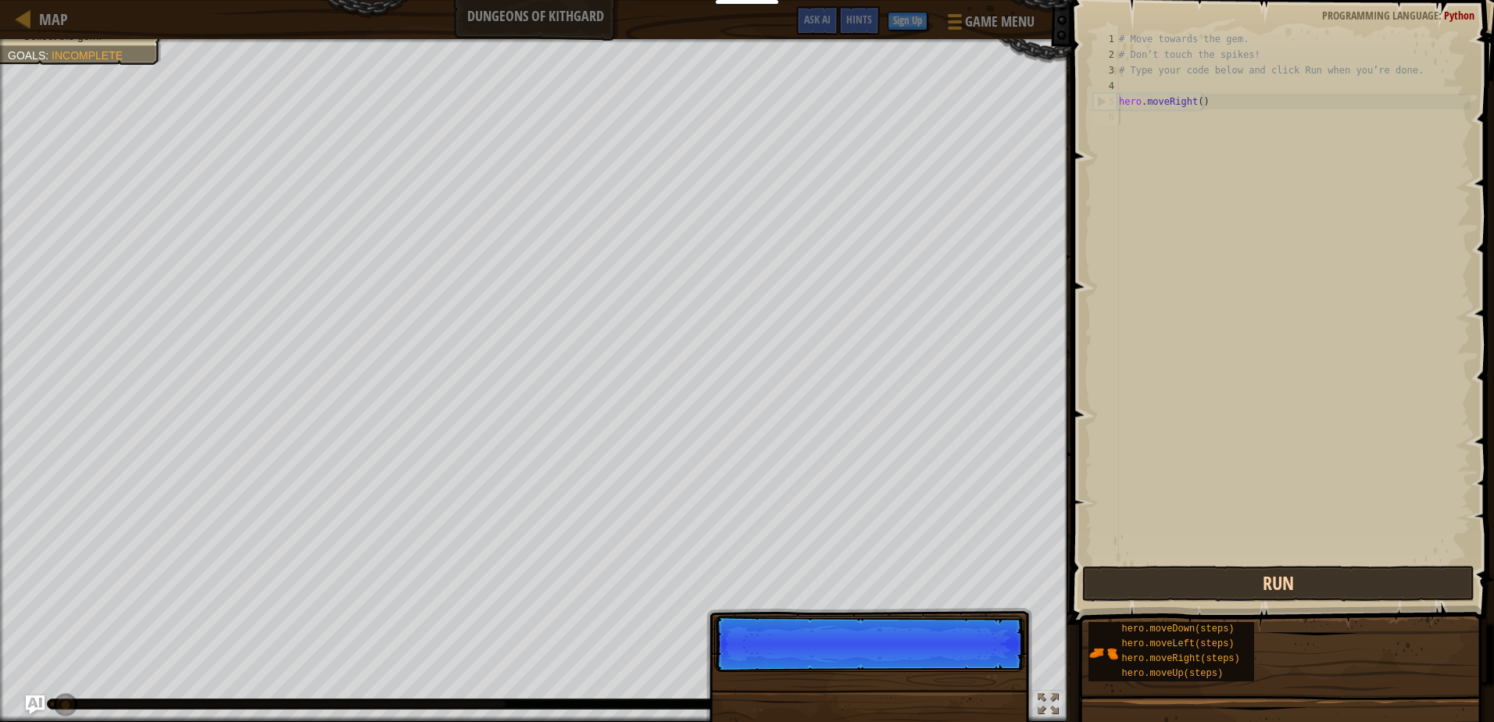
scroll to position [7, 0]
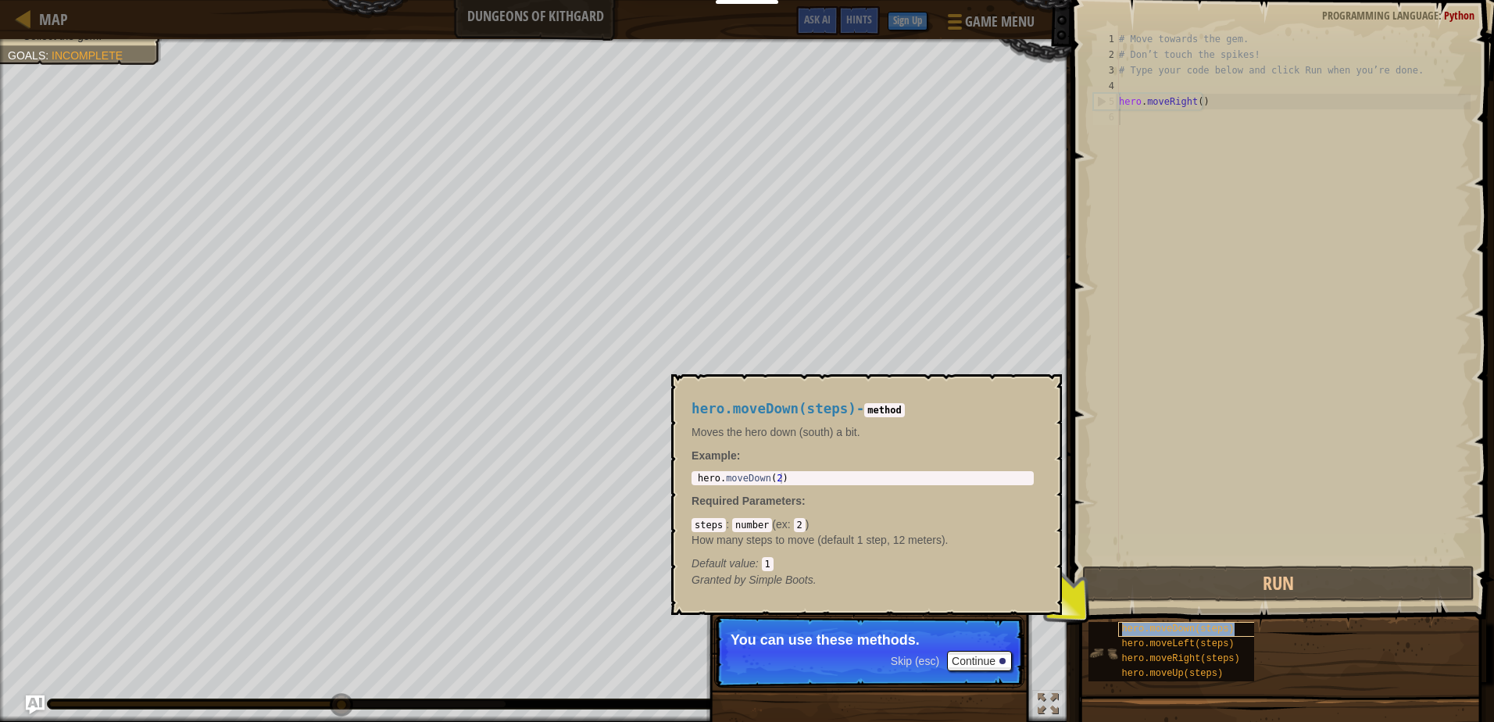
click at [1171, 632] on span "hero.moveDown(steps)" at bounding box center [1178, 628] width 112 height 11
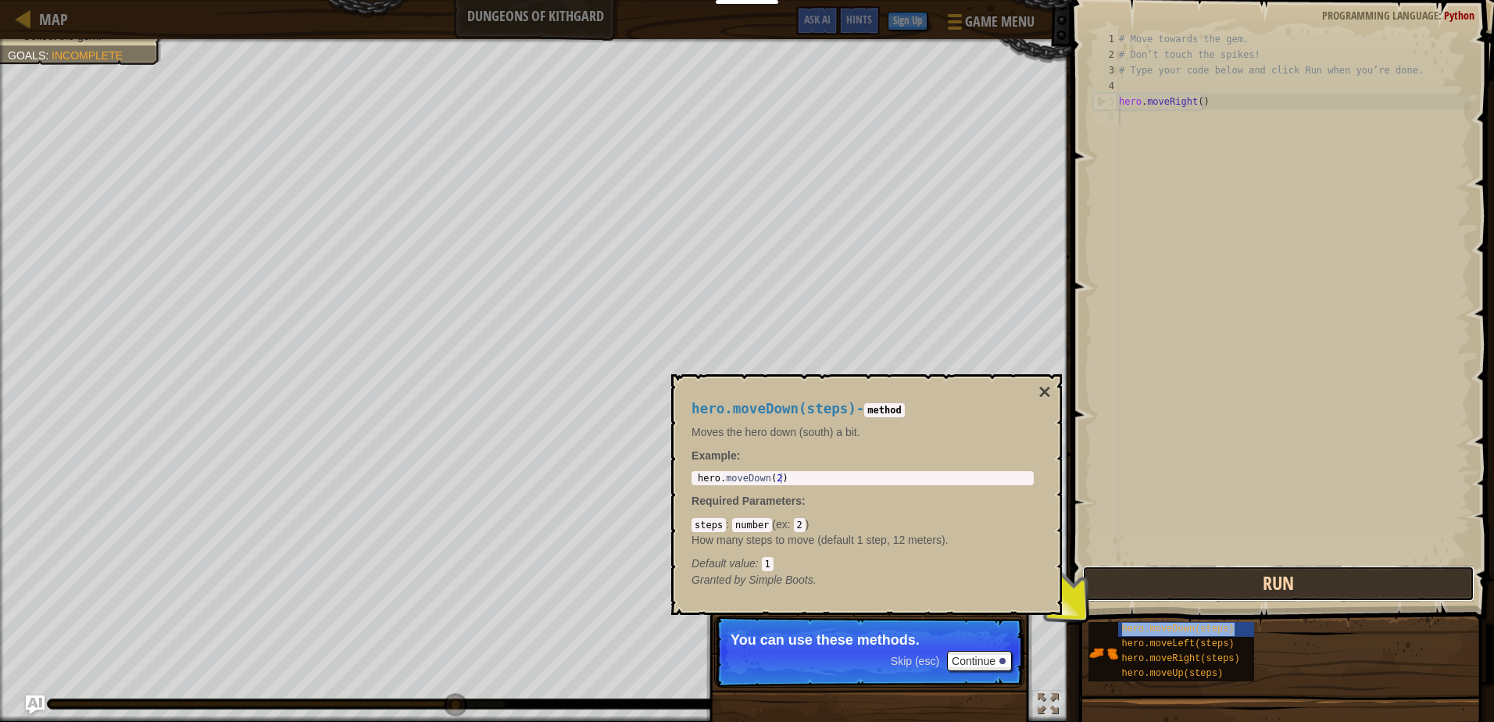
drag, startPoint x: 1171, startPoint y: 632, endPoint x: 1137, endPoint y: 579, distance: 62.9
click at [1137, 579] on button "Run" at bounding box center [1277, 584] width 391 height 36
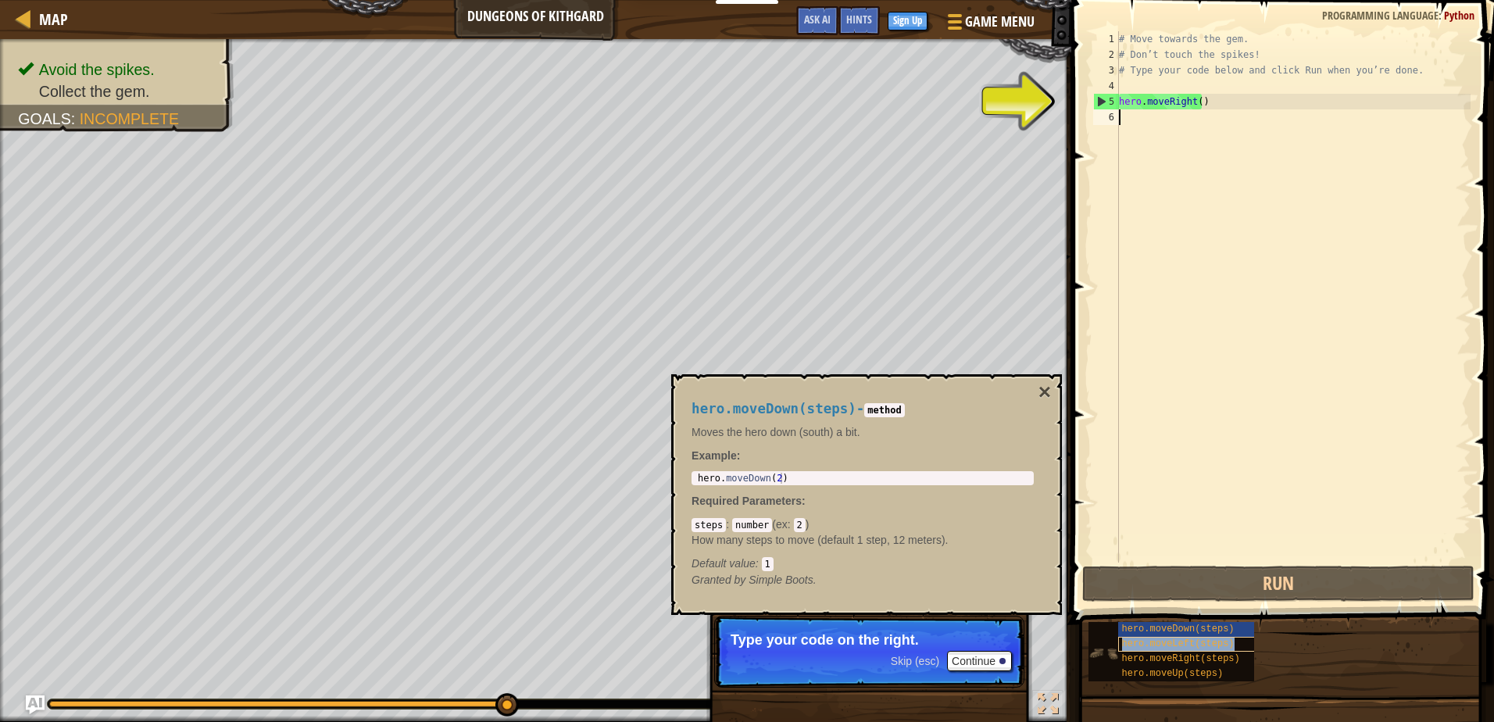
click at [1183, 644] on span "hero.moveLeft(steps)" at bounding box center [1178, 643] width 112 height 11
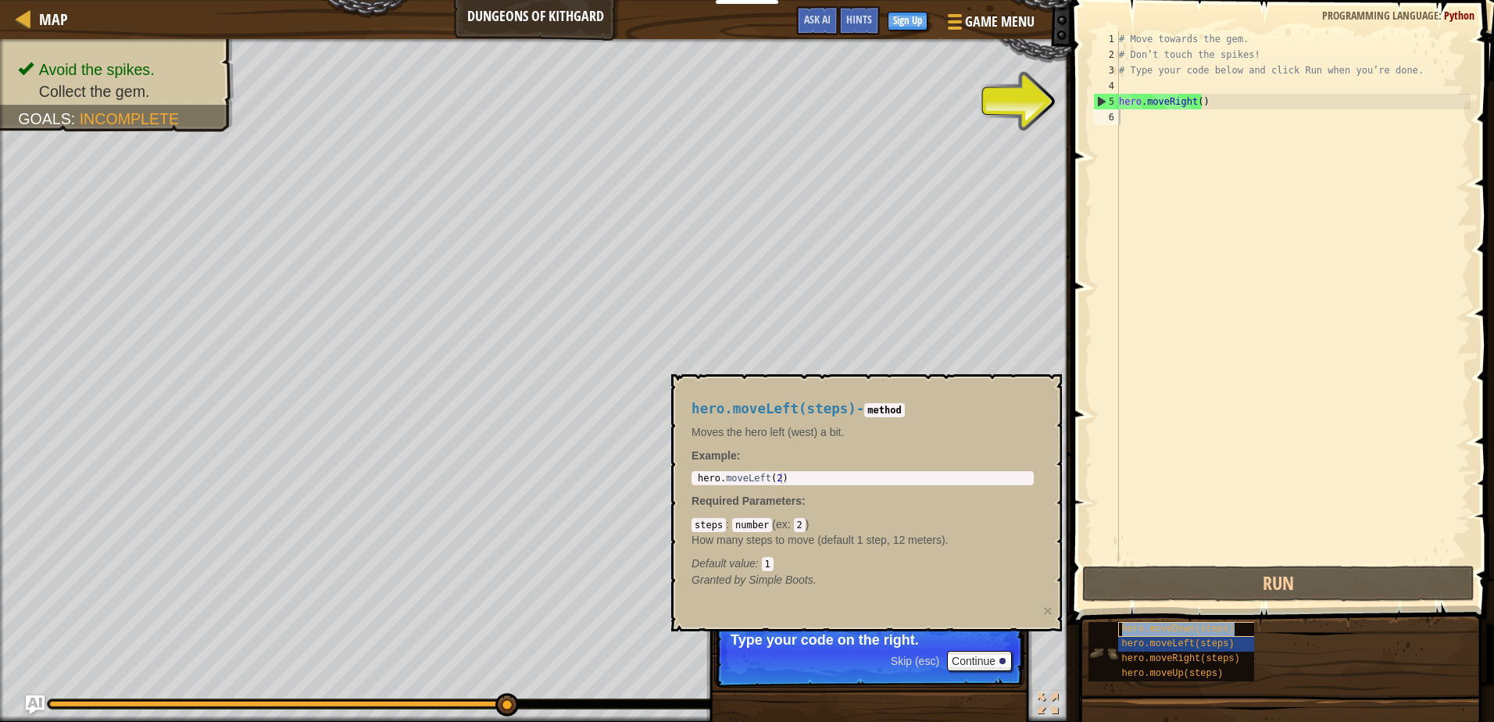
click at [1182, 633] on span "hero.moveDown(steps)" at bounding box center [1178, 628] width 112 height 11
type textarea "hero.moveDown(2)"
click at [943, 475] on div "hero . moveDown ( 2 )" at bounding box center [862, 489] width 336 height 33
type textarea "hero.moveRight()"
click at [1193, 105] on div "# Move towards the gem. # Don’t touch the spikes! # Type your code below and cl…" at bounding box center [1293, 312] width 355 height 562
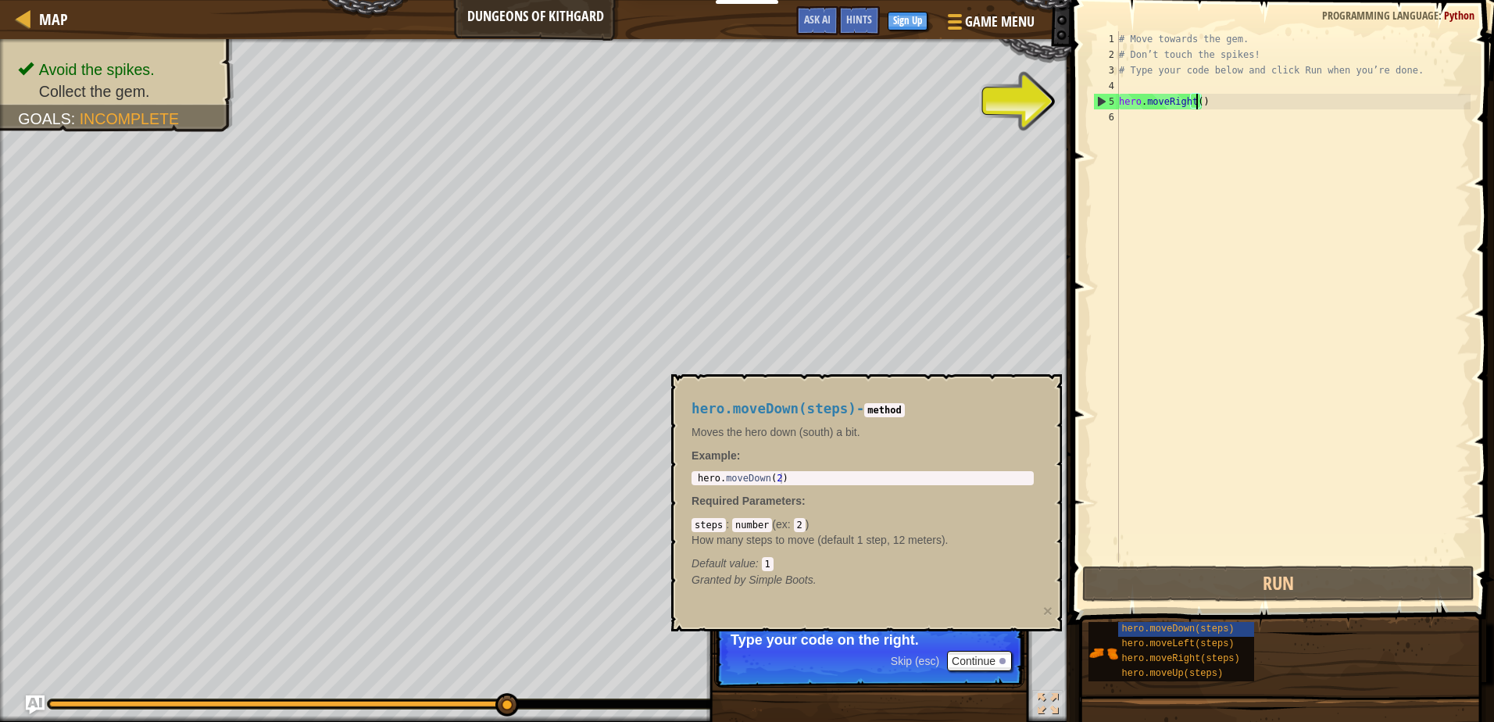
click at [1197, 101] on div "# Move towards the gem. # Don’t touch the spikes! # Type your code below and cl…" at bounding box center [1293, 312] width 355 height 562
click at [937, 102] on div "Map Dungeons of Kithgard Game Menu Done Sign Up Hints Ask AI 1 הההההההההההההההה…" at bounding box center [747, 361] width 1494 height 722
